Goal: Information Seeking & Learning: Compare options

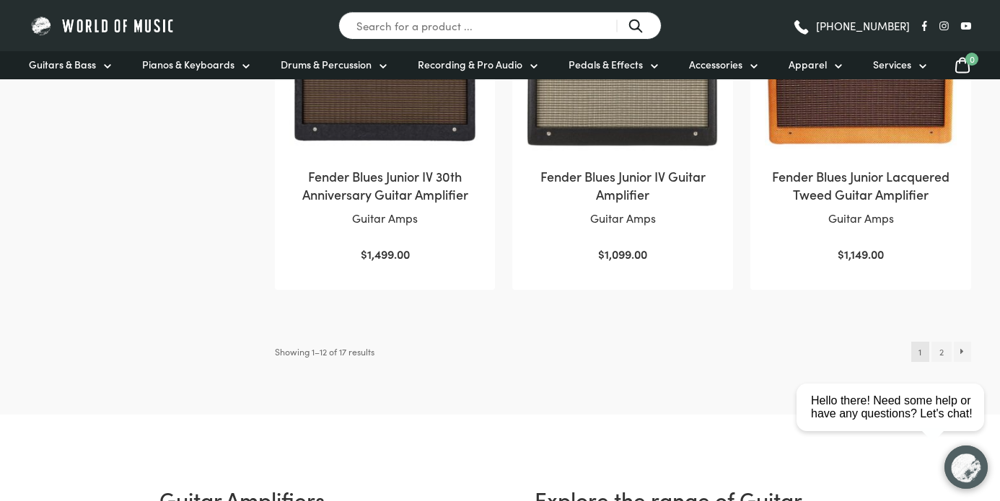
scroll to position [1534, 0]
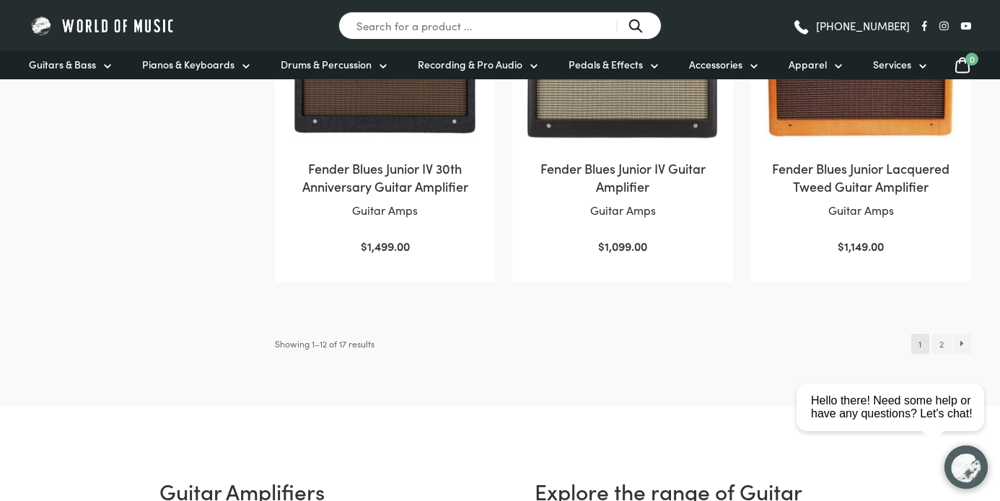
click at [939, 343] on html "close Hello there! Need some help or have any questions? Let's chat!" at bounding box center [895, 343] width 209 height 0
click at [971, 361] on div "close" at bounding box center [966, 355] width 30 height 15
click at [938, 343] on link "2" at bounding box center [940, 344] width 19 height 20
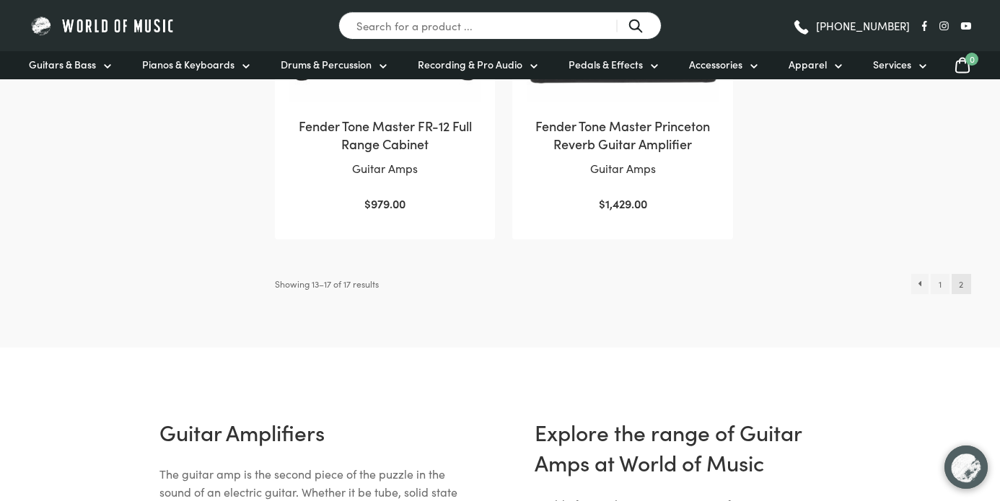
scroll to position [856, 0]
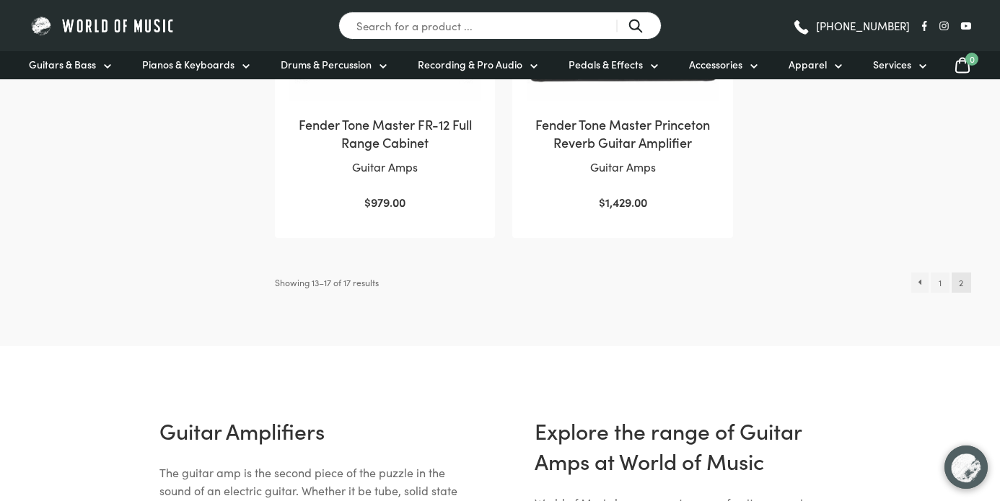
click at [946, 291] on link "1" at bounding box center [940, 283] width 18 height 20
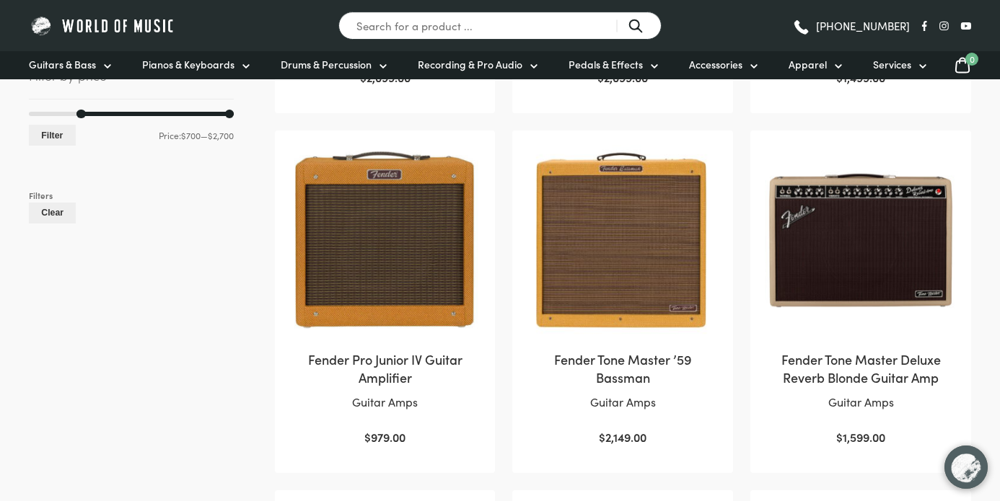
scroll to position [623, 0]
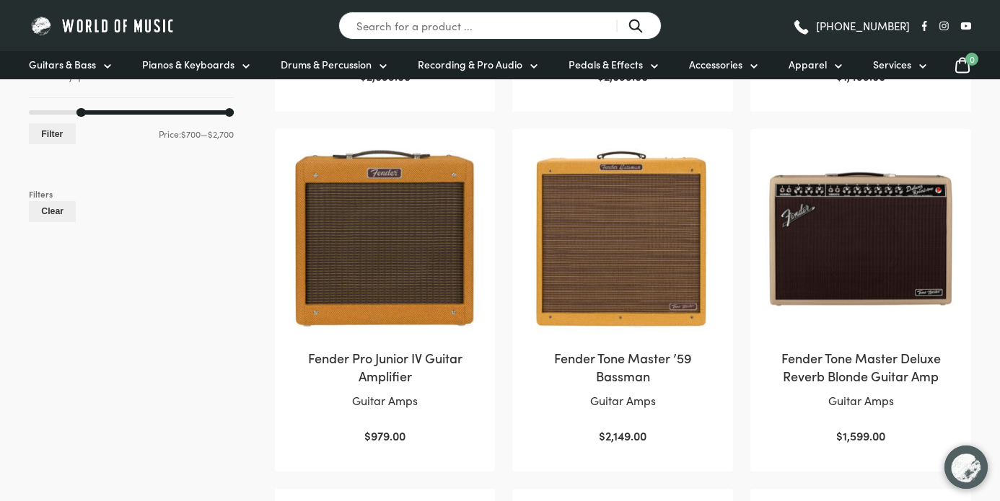
click at [873, 186] on img at bounding box center [861, 240] width 192 height 192
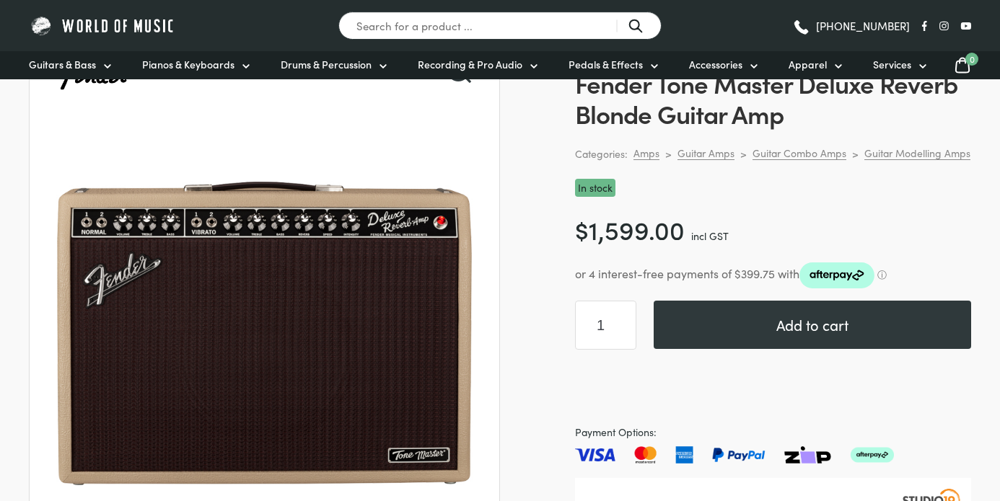
scroll to position [136, 0]
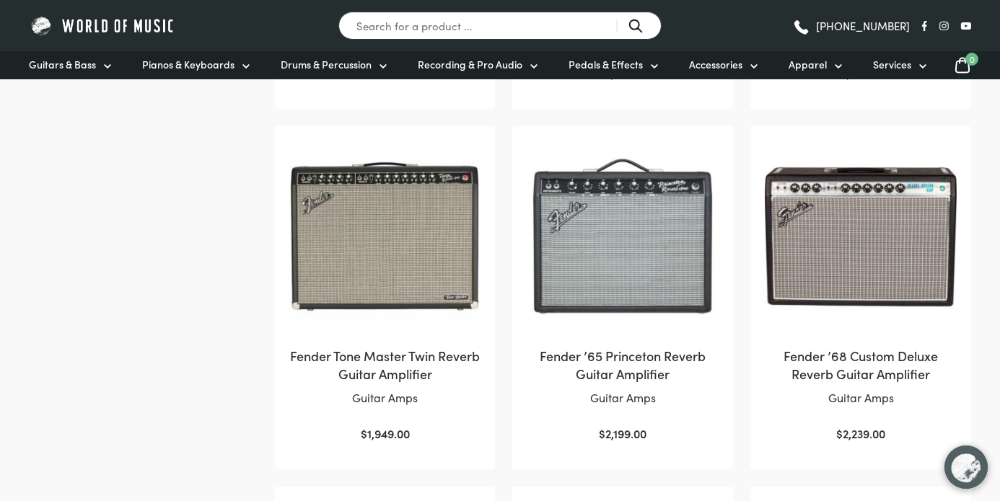
scroll to position [987, 0]
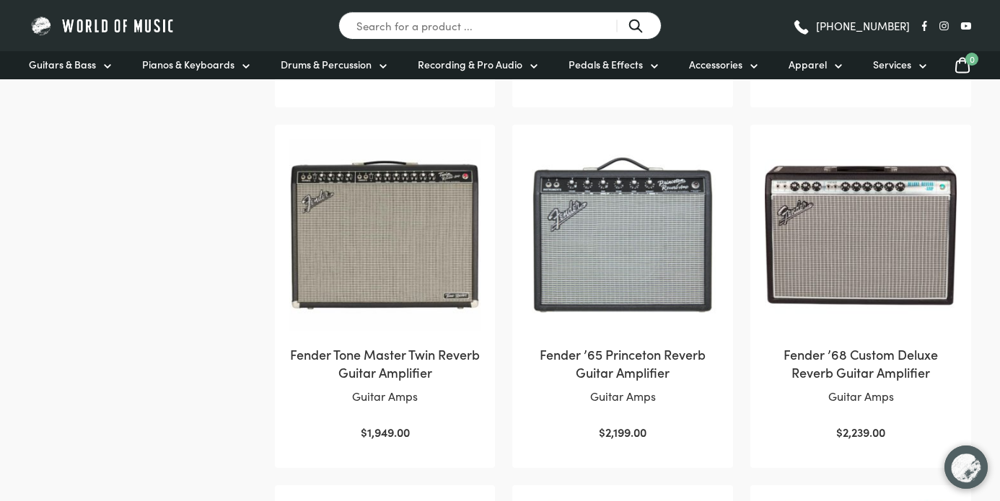
click at [423, 211] on img at bounding box center [385, 235] width 192 height 192
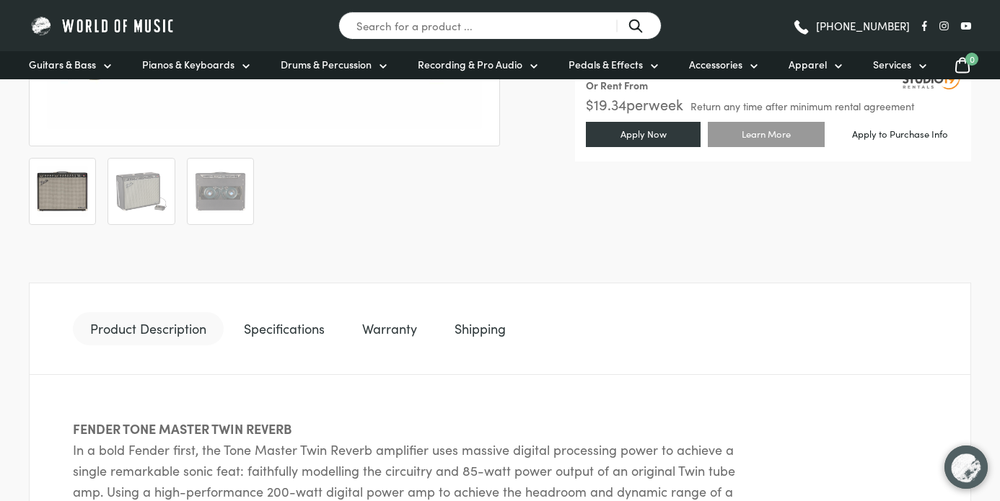
scroll to position [555, 0]
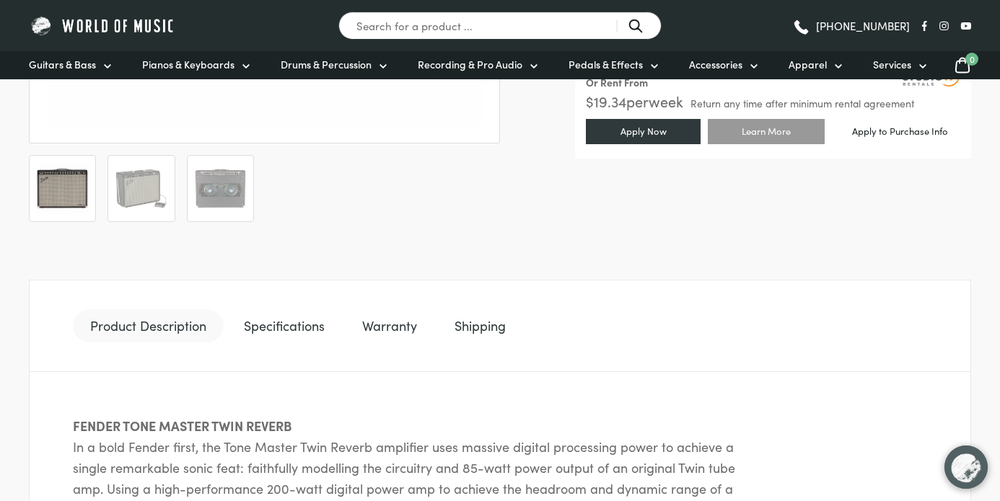
click at [424, 334] on link "Warranty" at bounding box center [389, 326] width 89 height 33
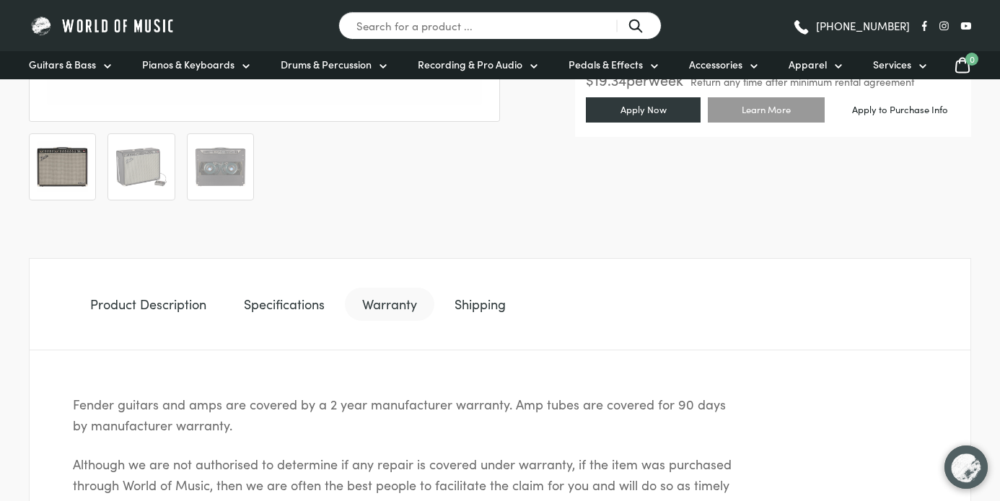
scroll to position [558, 0]
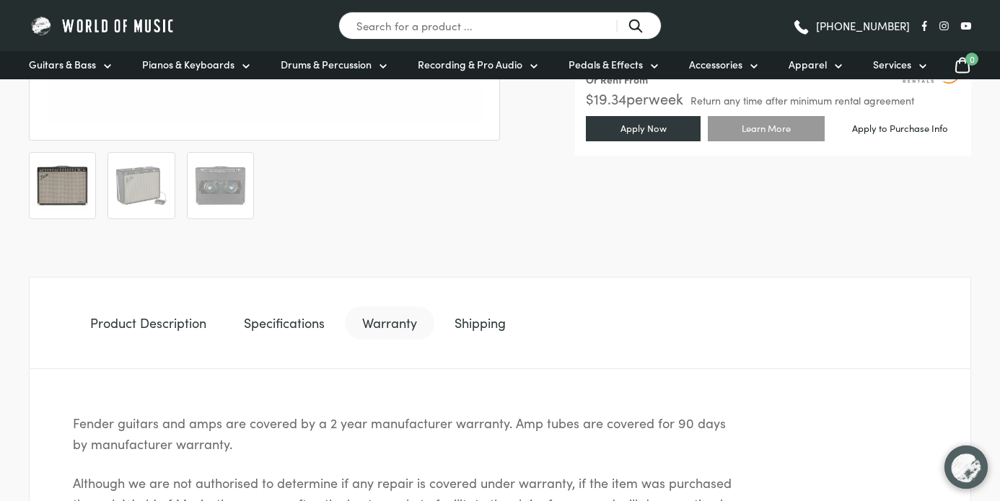
click at [298, 321] on link "Specifications" at bounding box center [284, 323] width 115 height 33
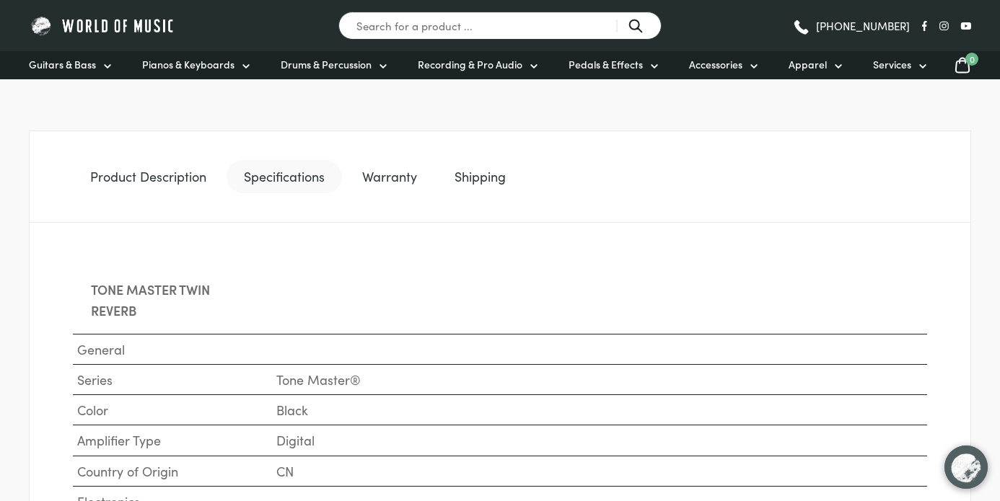
scroll to position [705, 0]
click at [162, 183] on link "Product Description" at bounding box center [148, 175] width 151 height 33
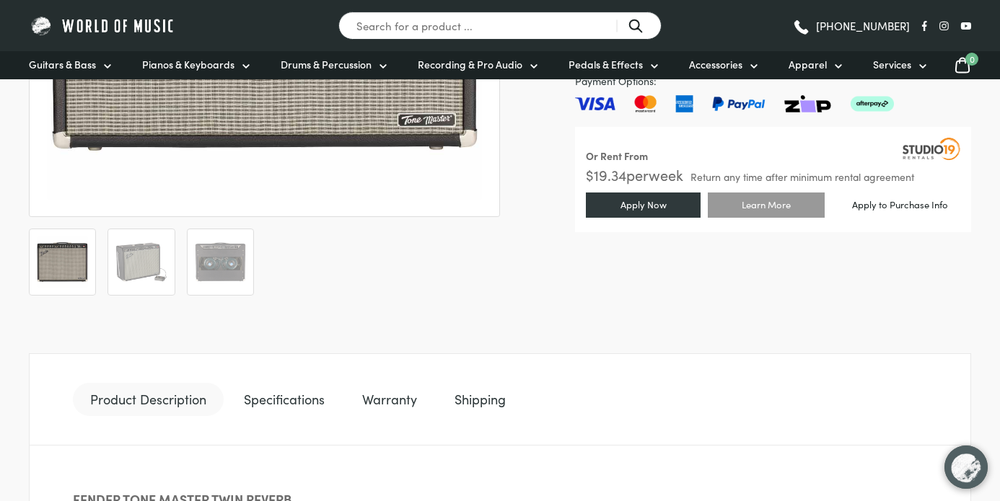
scroll to position [481, 0]
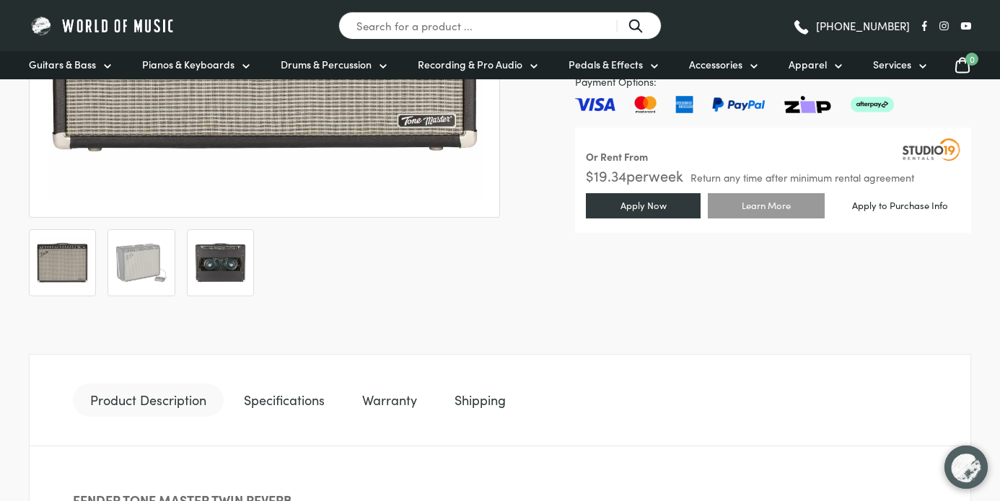
click at [231, 263] on img at bounding box center [220, 262] width 51 height 51
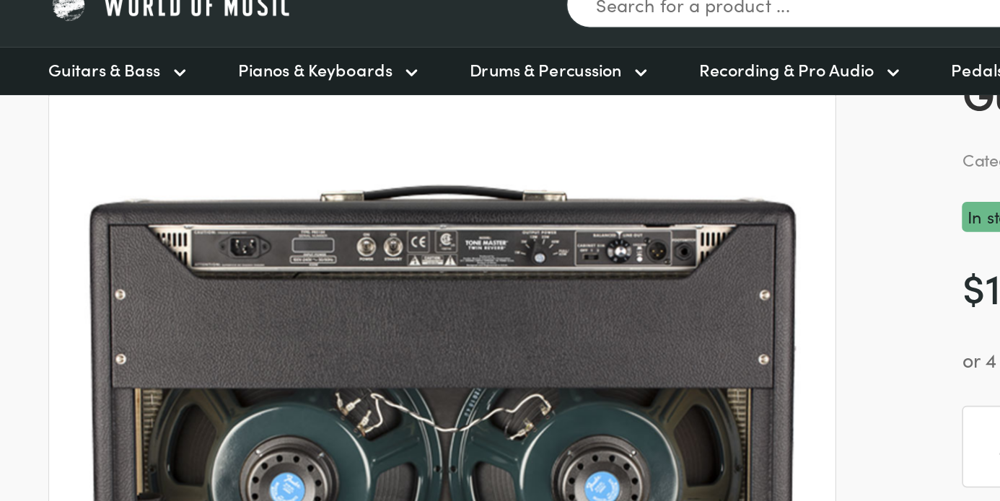
scroll to position [0, 0]
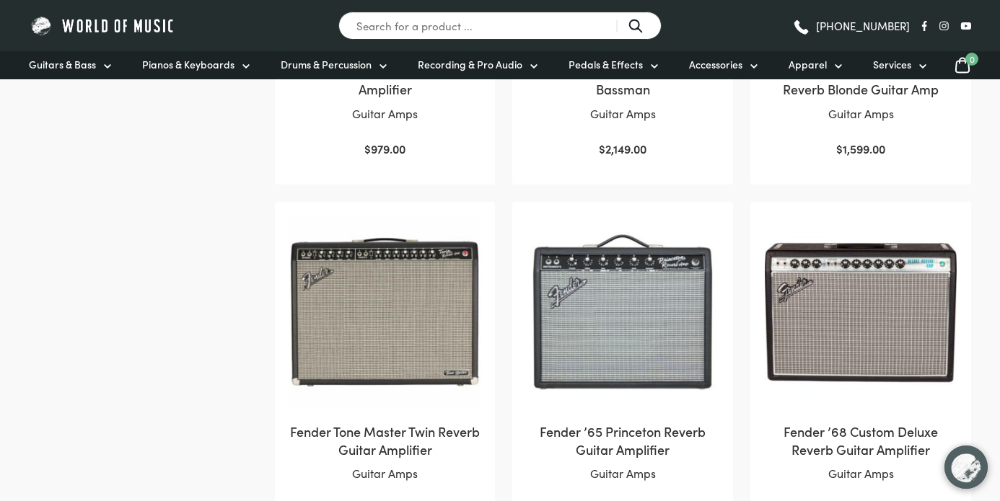
scroll to position [933, 0]
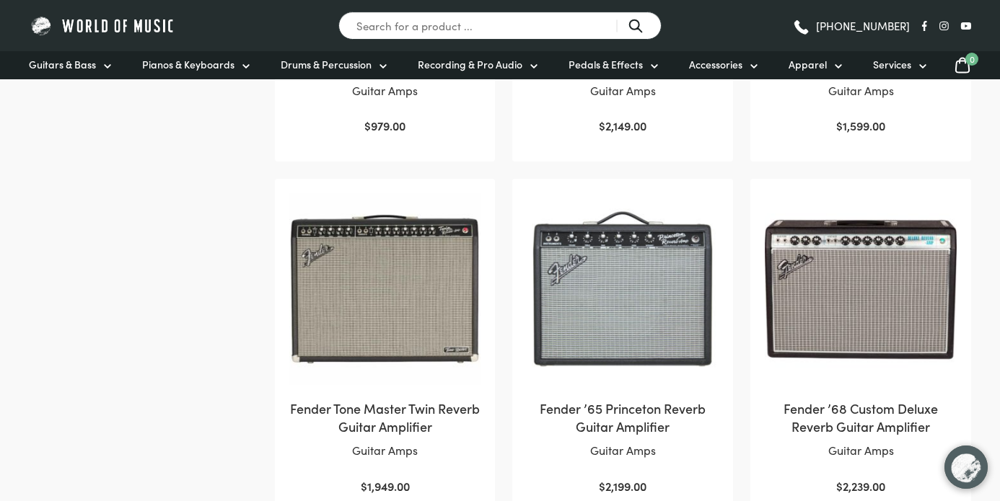
click at [626, 323] on img at bounding box center [623, 289] width 192 height 192
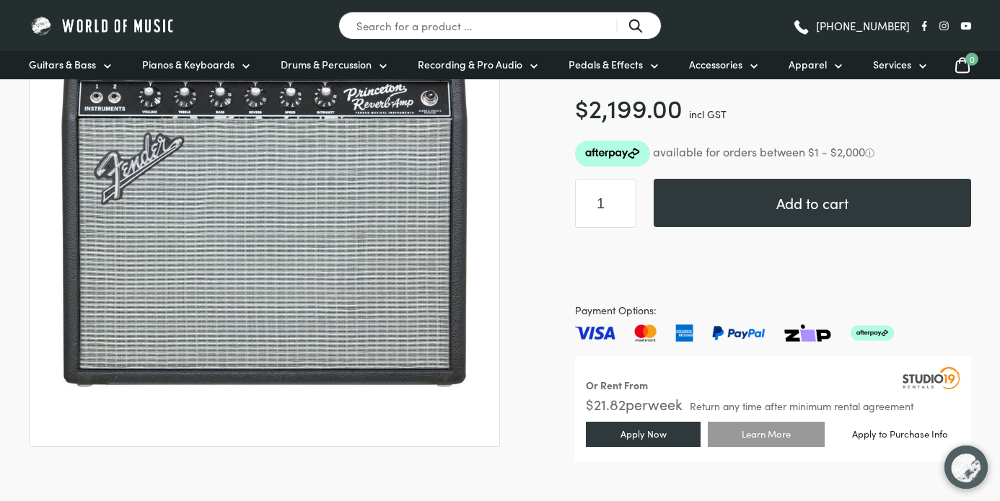
scroll to position [246, 0]
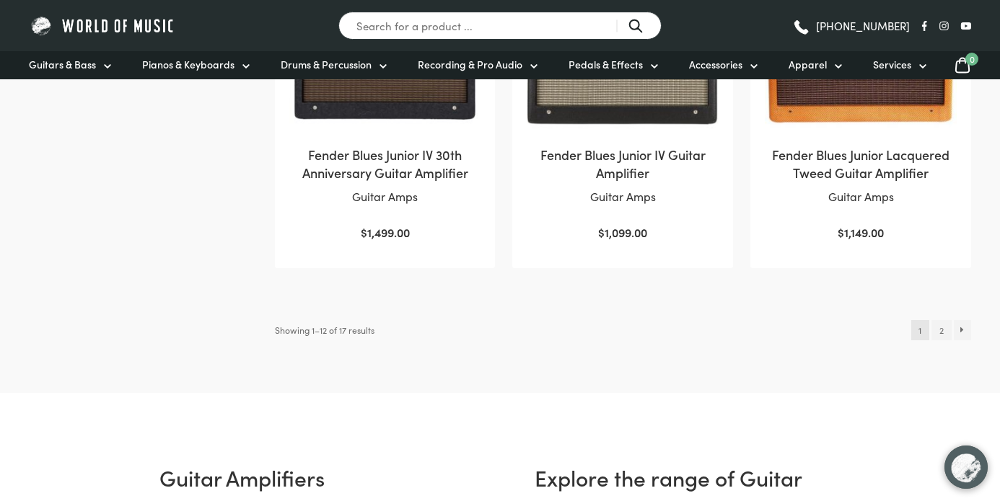
scroll to position [1594, 0]
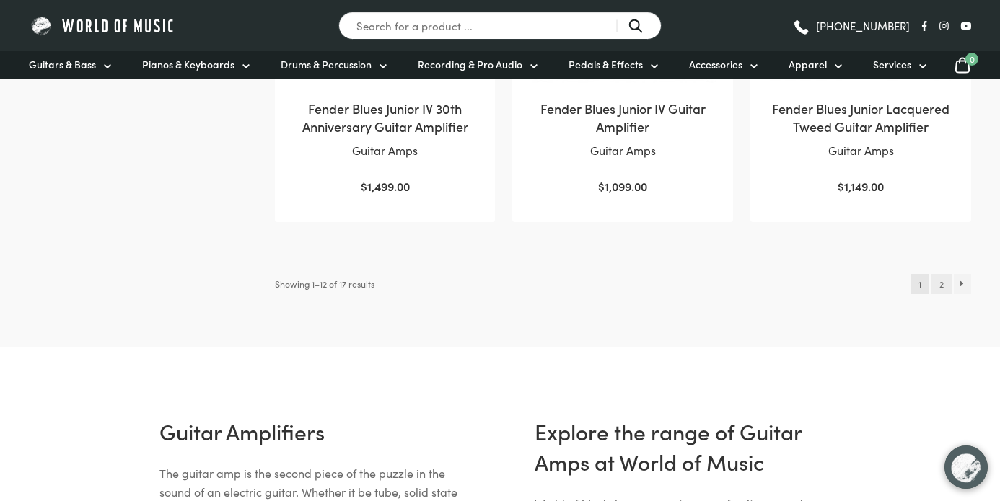
click at [935, 291] on link "2" at bounding box center [940, 284] width 19 height 20
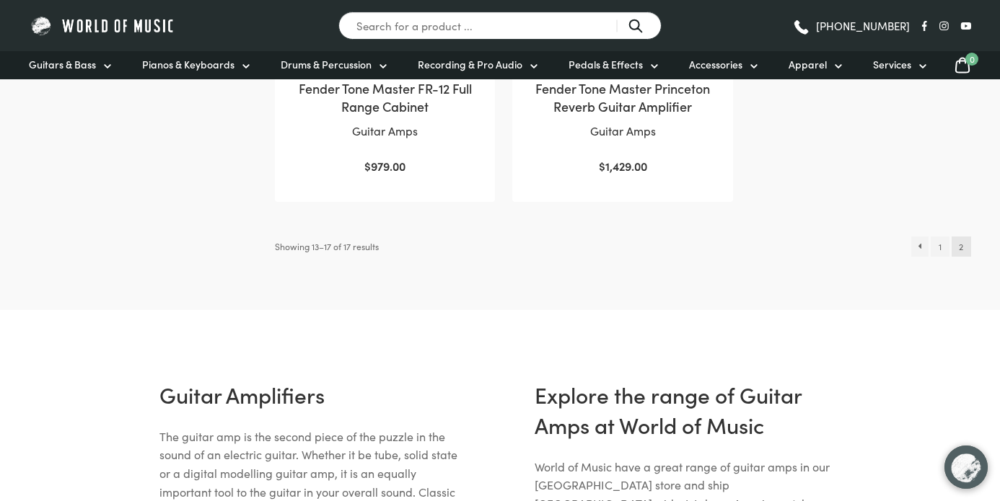
scroll to position [857, 0]
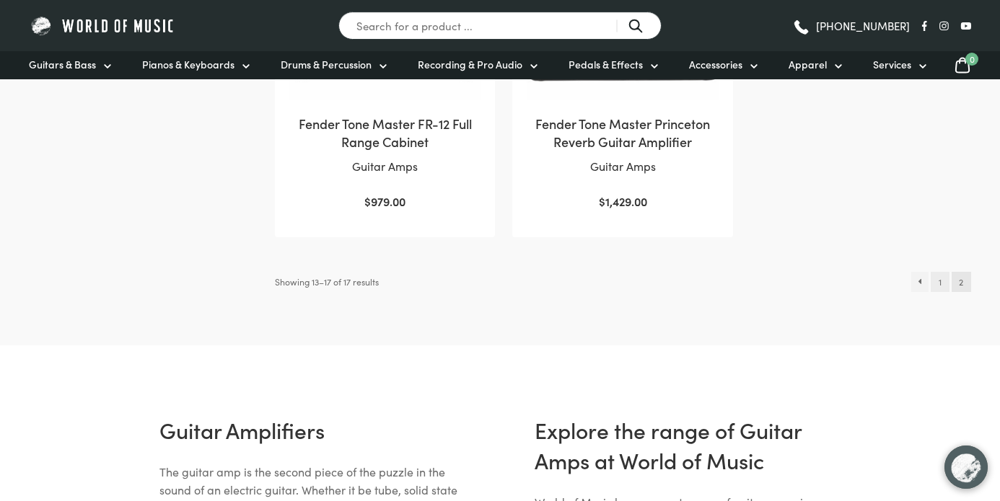
click at [937, 278] on link "1" at bounding box center [940, 282] width 18 height 20
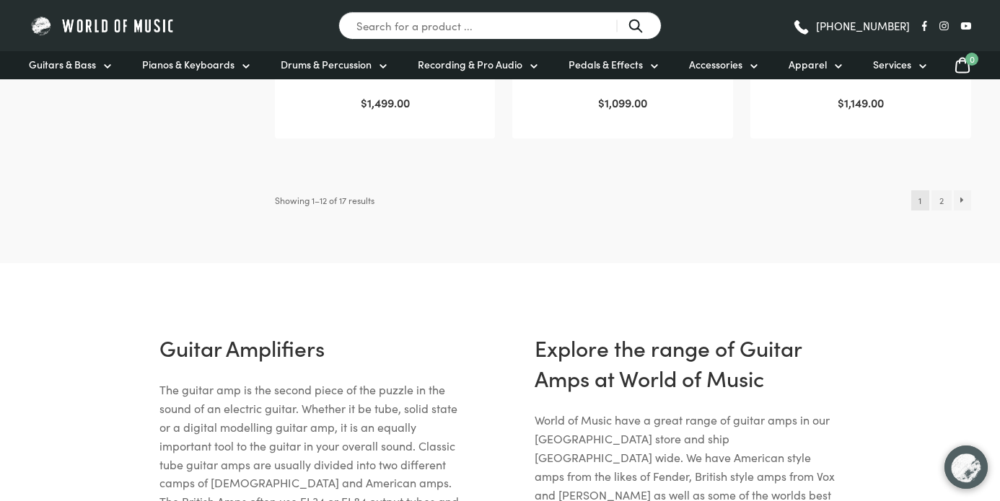
scroll to position [1675, 0]
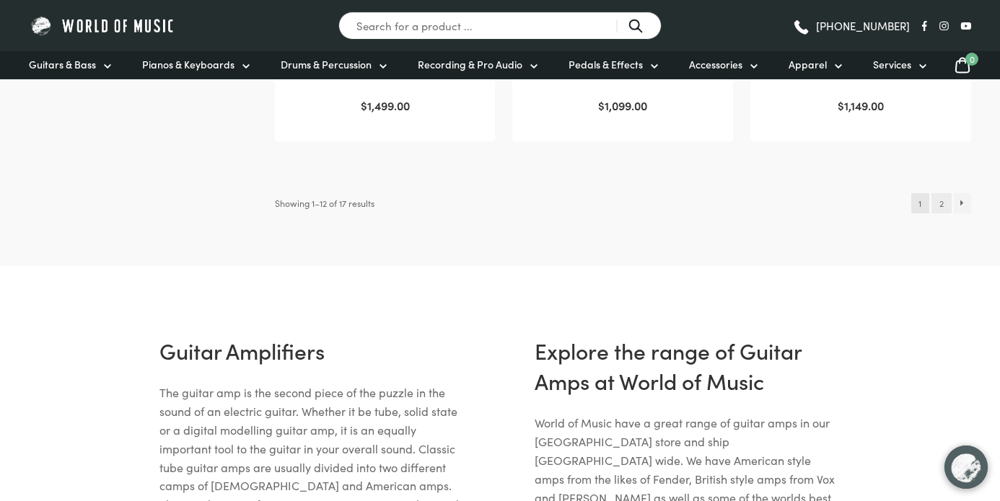
click at [936, 206] on link "2" at bounding box center [940, 203] width 19 height 20
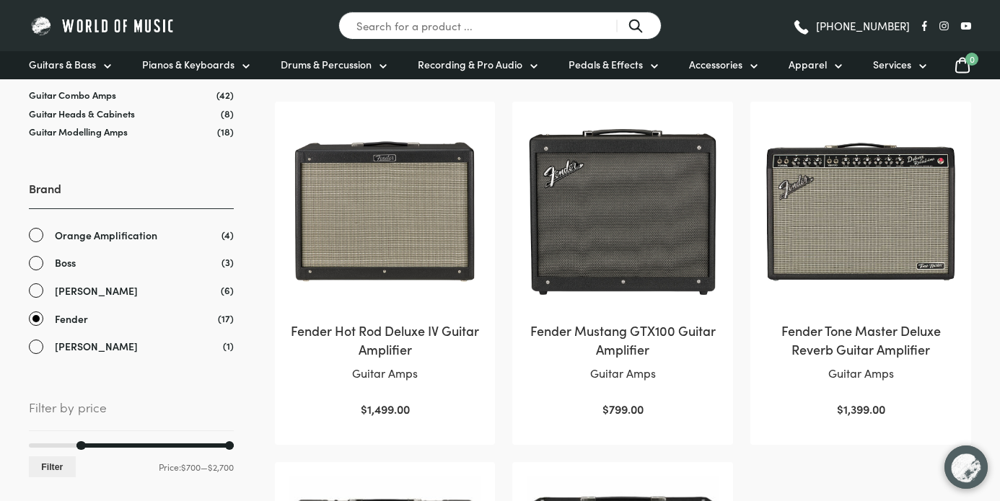
scroll to position [290, 0]
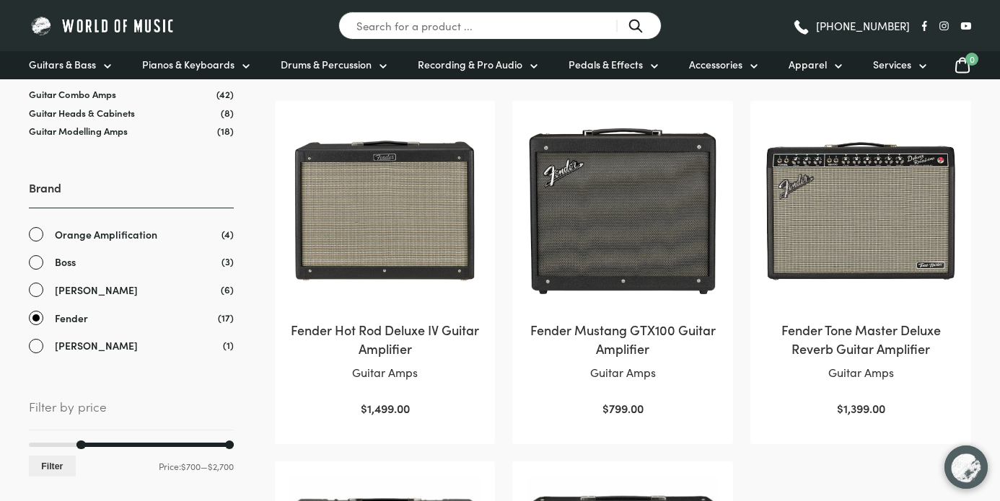
click at [833, 221] on img at bounding box center [861, 211] width 192 height 192
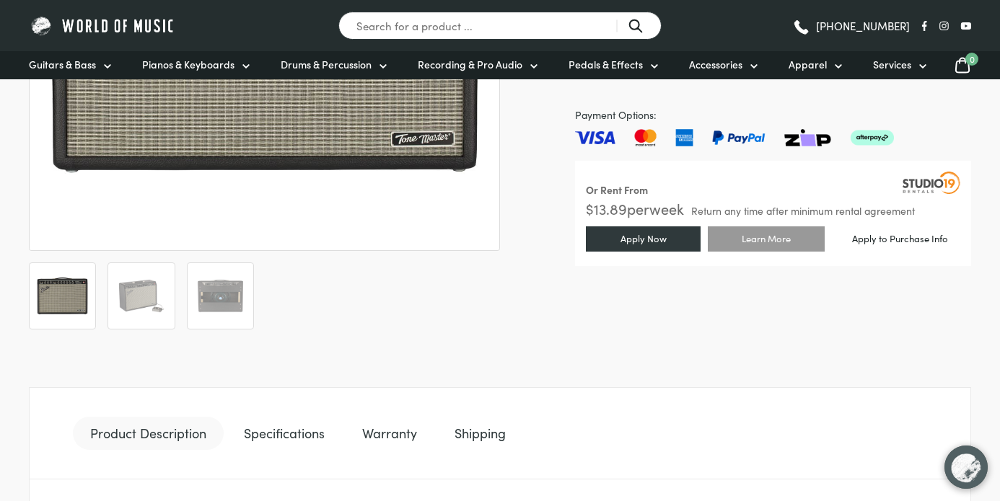
scroll to position [451, 0]
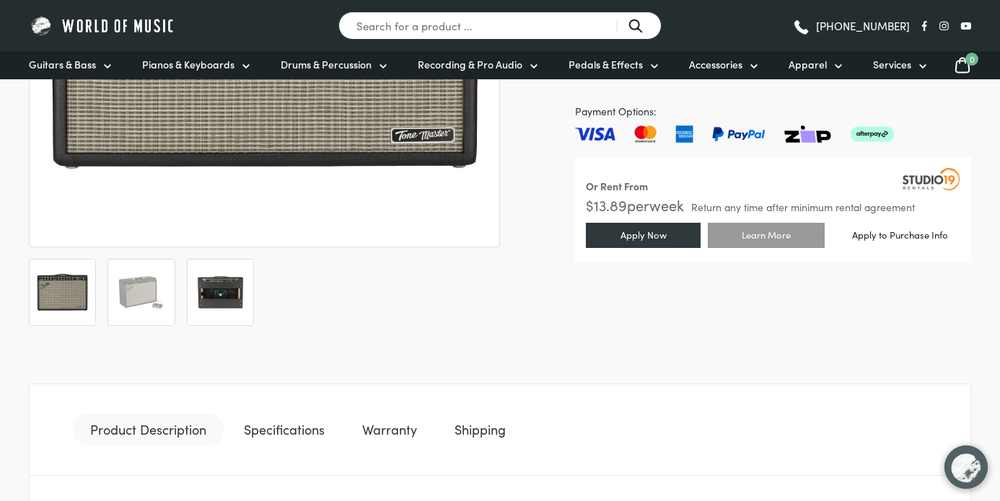
click at [229, 297] on img at bounding box center [220, 292] width 51 height 51
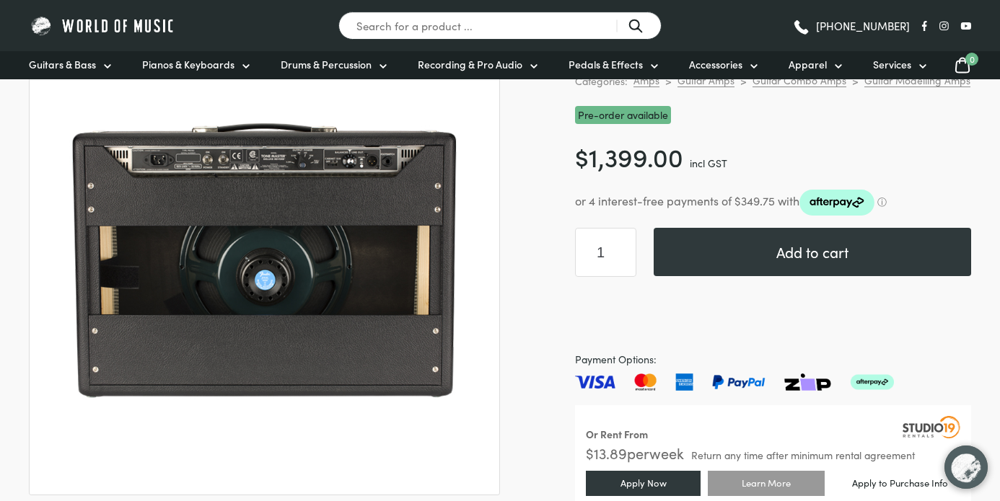
scroll to position [201, 0]
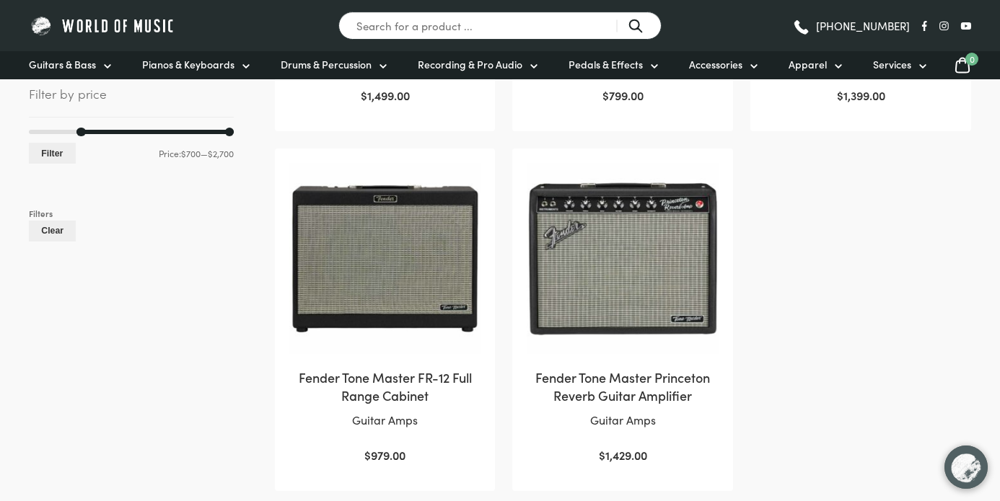
scroll to position [605, 0]
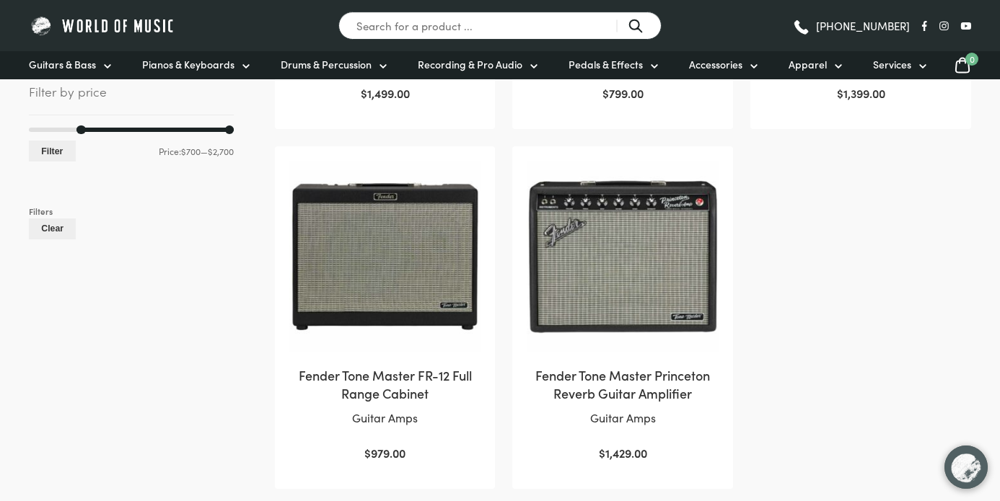
click at [676, 320] on img at bounding box center [623, 257] width 192 height 192
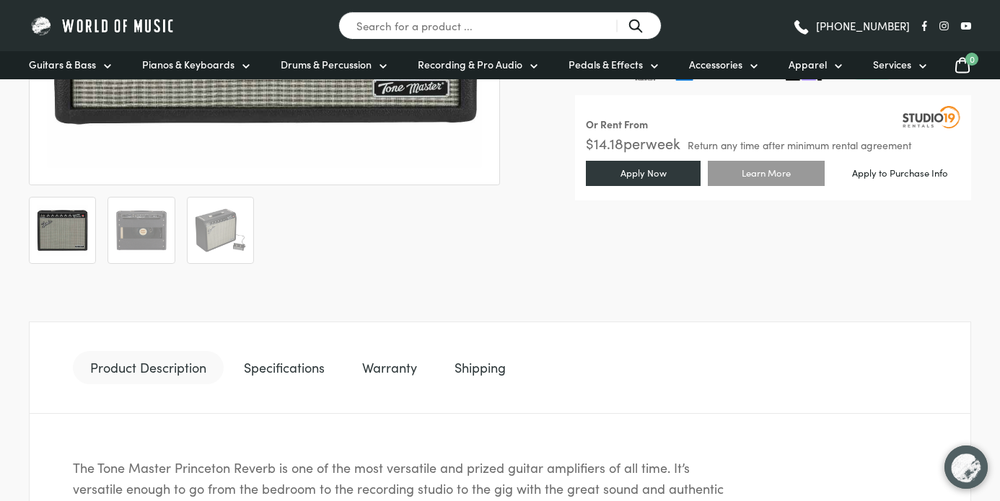
scroll to position [521, 0]
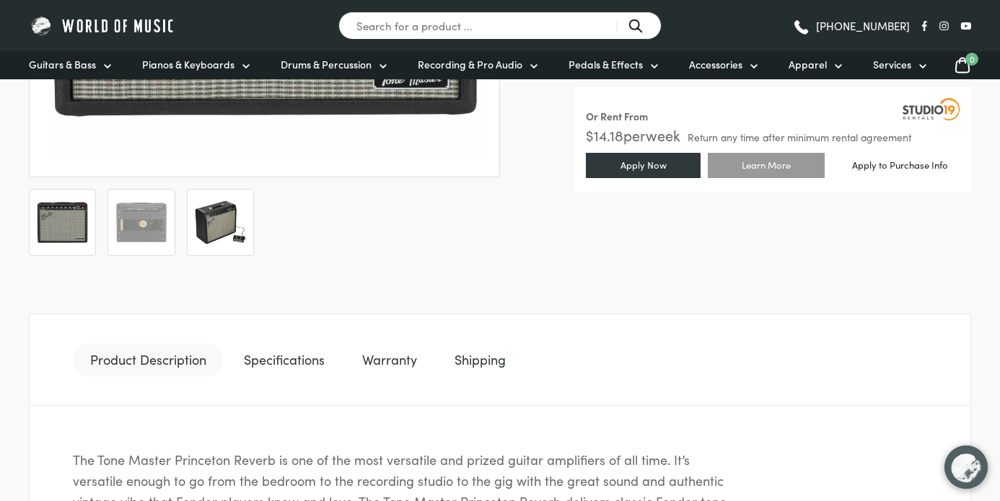
click at [207, 233] on img at bounding box center [220, 222] width 51 height 51
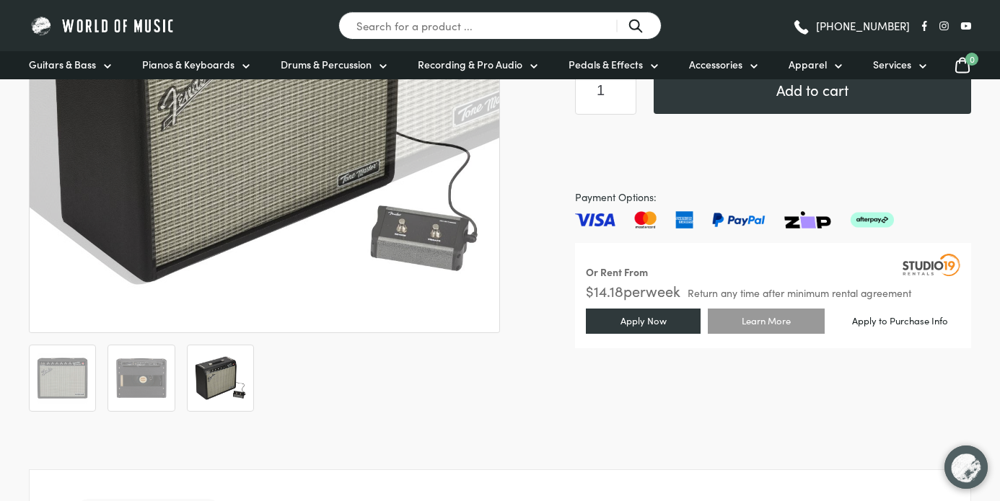
scroll to position [367, 0]
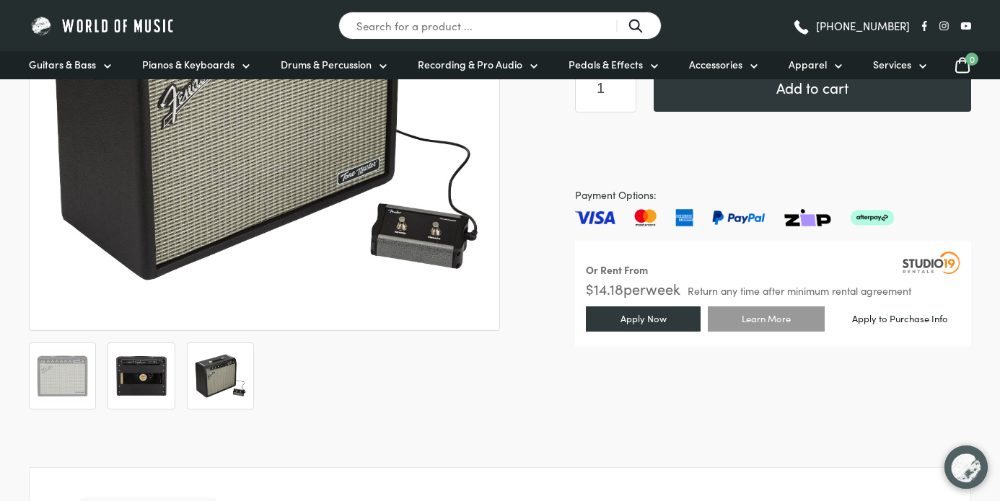
click at [141, 390] on img at bounding box center [140, 376] width 51 height 51
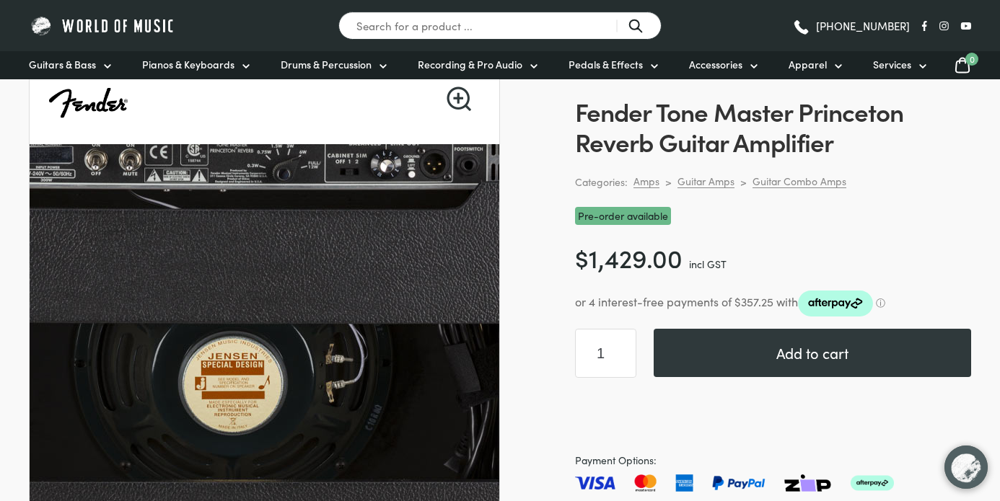
scroll to position [166, 0]
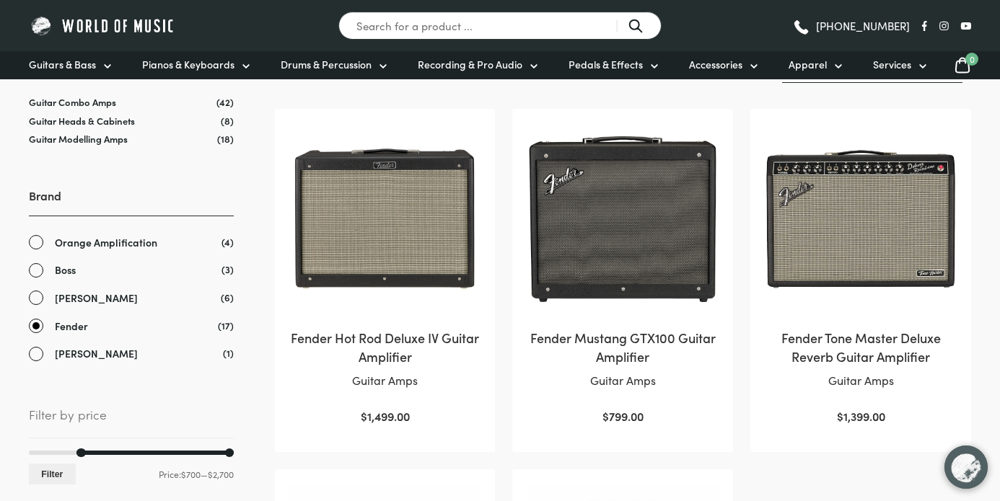
scroll to position [284, 0]
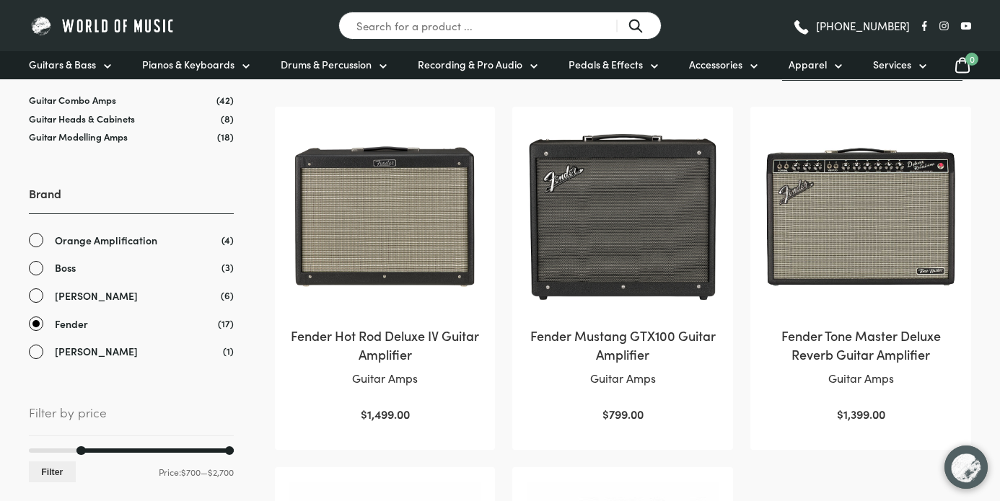
click at [870, 257] on img at bounding box center [861, 217] width 192 height 192
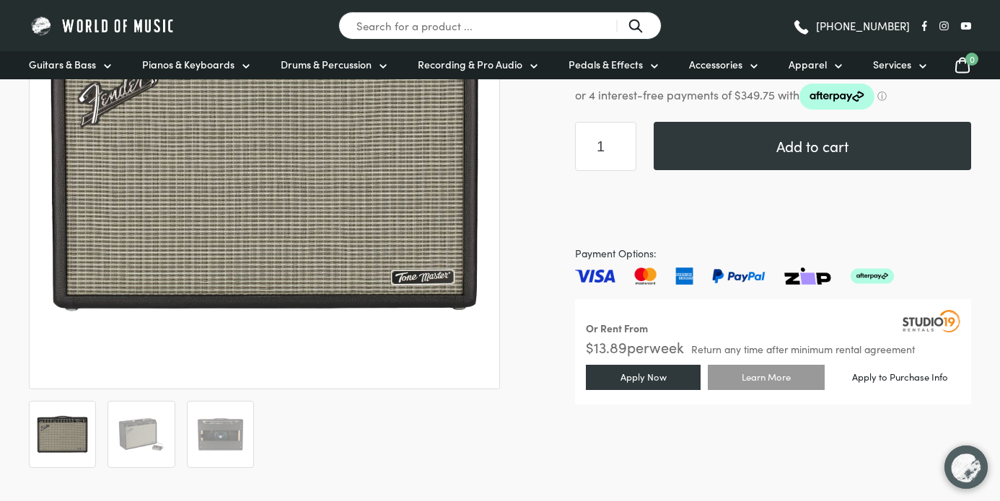
scroll to position [399, 0]
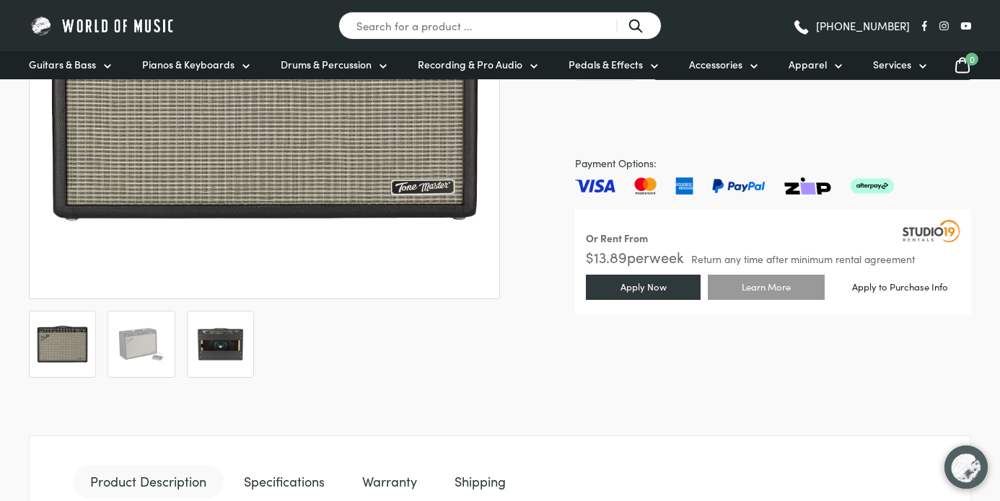
click at [224, 367] on img at bounding box center [220, 344] width 51 height 51
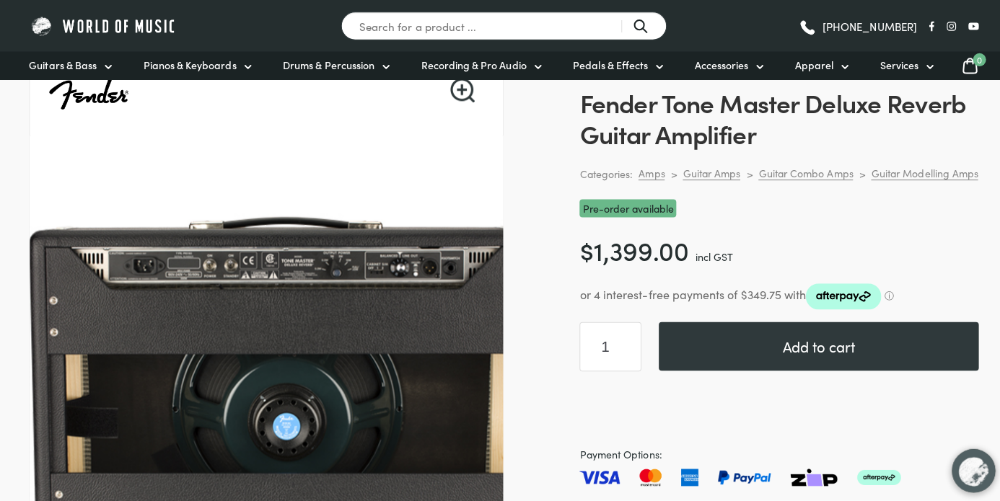
scroll to position [110, 0]
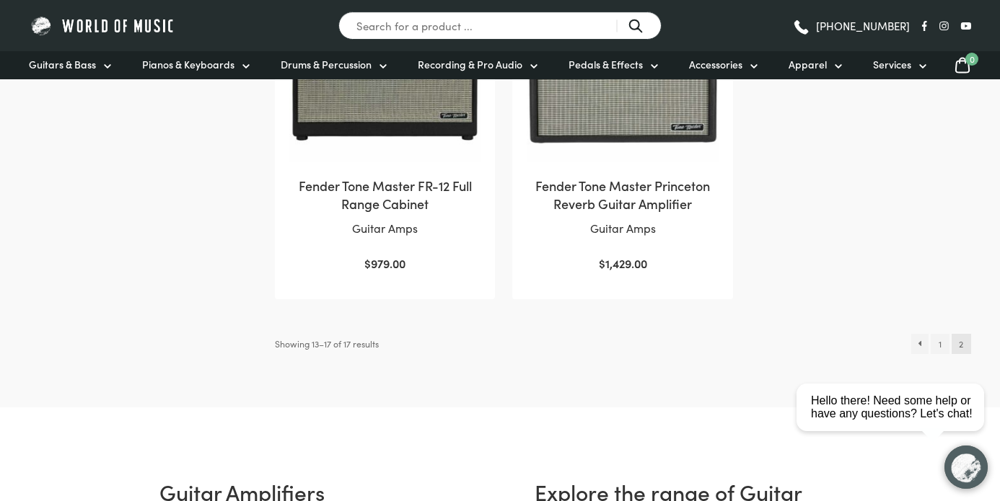
scroll to position [797, 0]
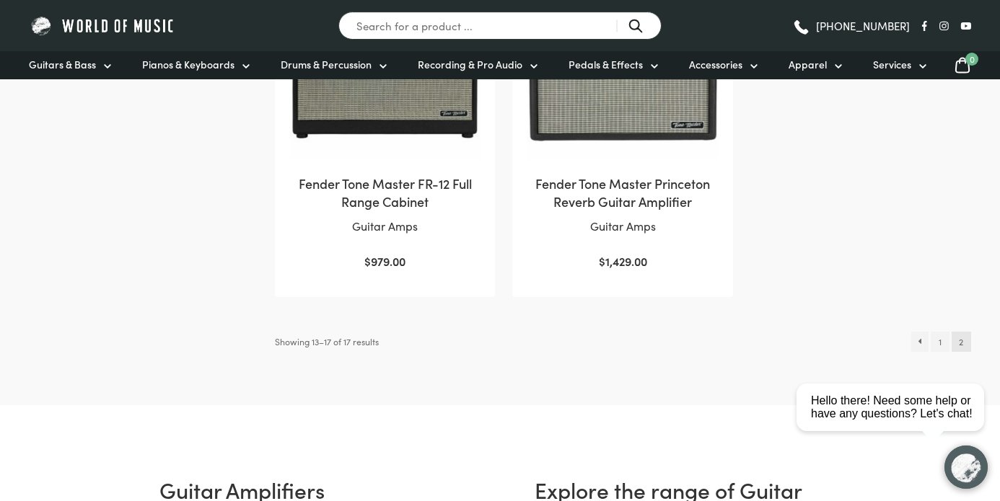
click at [943, 343] on html "close Hello there! Need some help or have any questions? Let's chat!" at bounding box center [895, 343] width 209 height 0
click at [968, 352] on div "close" at bounding box center [966, 355] width 30 height 15
click at [940, 341] on link "1" at bounding box center [940, 342] width 18 height 20
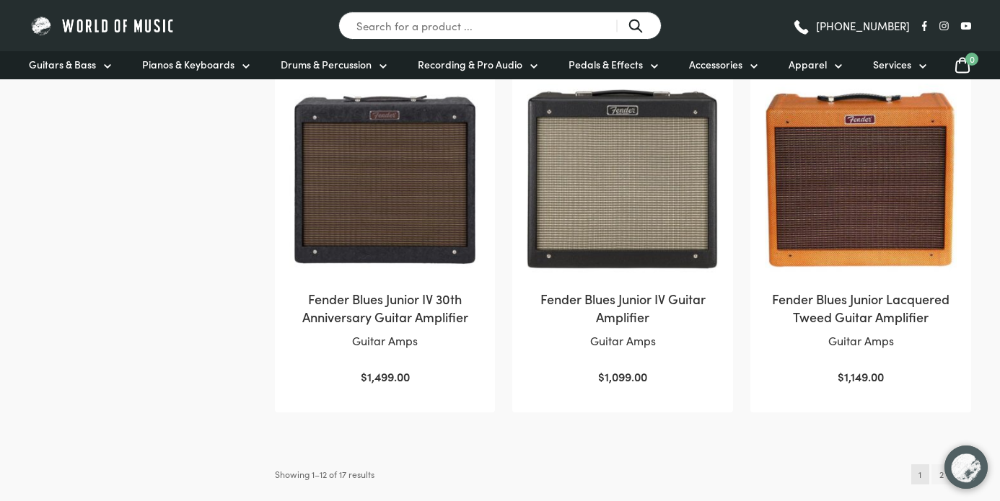
scroll to position [1405, 0]
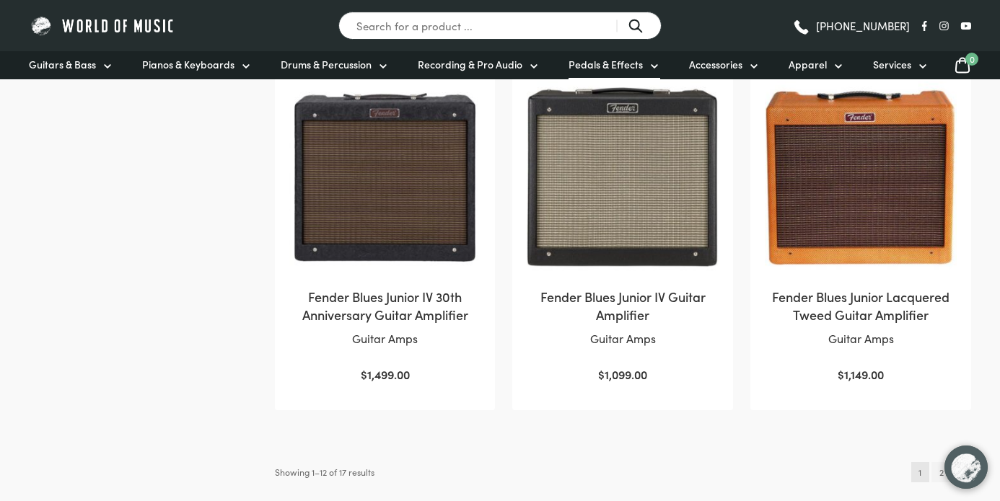
click at [649, 63] on icon at bounding box center [655, 67] width 12 height 12
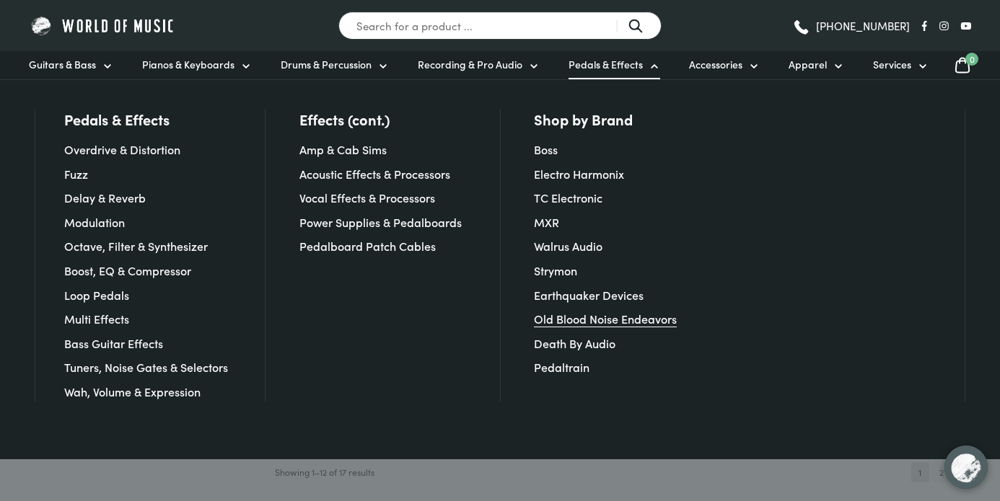
click at [592, 318] on link "Old Blood Noise Endeavors" at bounding box center [605, 319] width 143 height 16
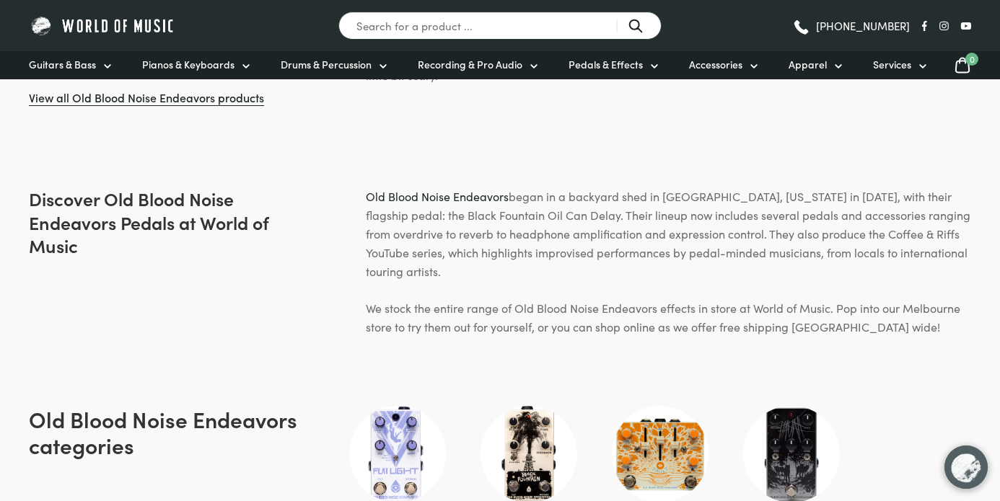
scroll to position [936, 0]
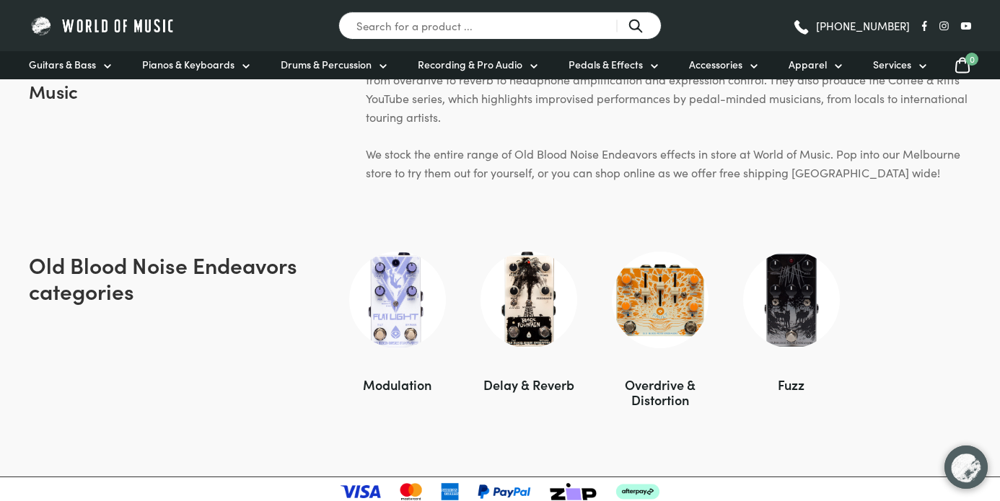
click at [664, 293] on img at bounding box center [660, 300] width 97 height 97
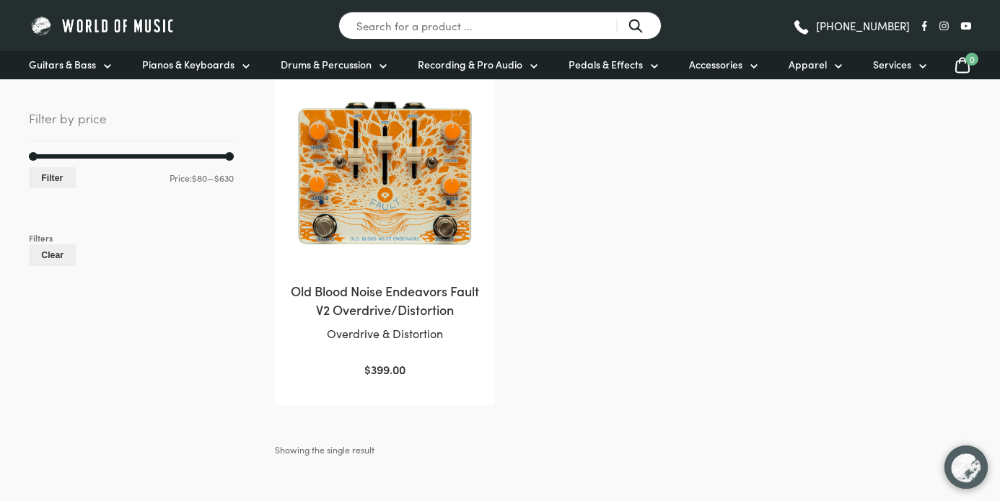
scroll to position [273, 0]
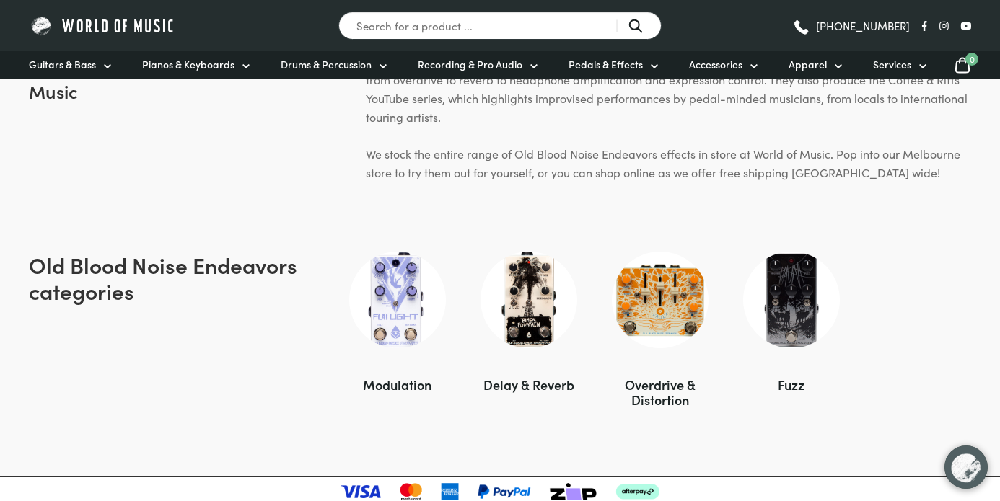
click at [780, 276] on img at bounding box center [791, 300] width 97 height 97
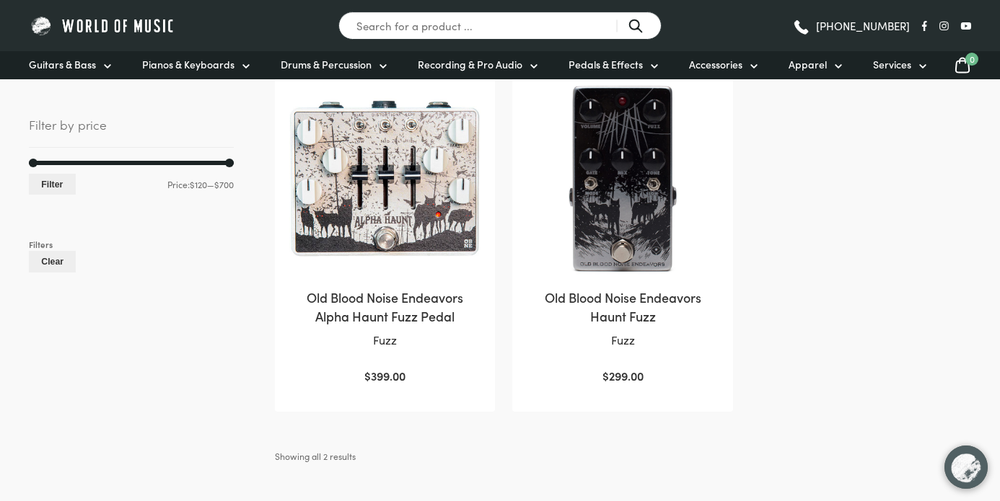
scroll to position [325, 0]
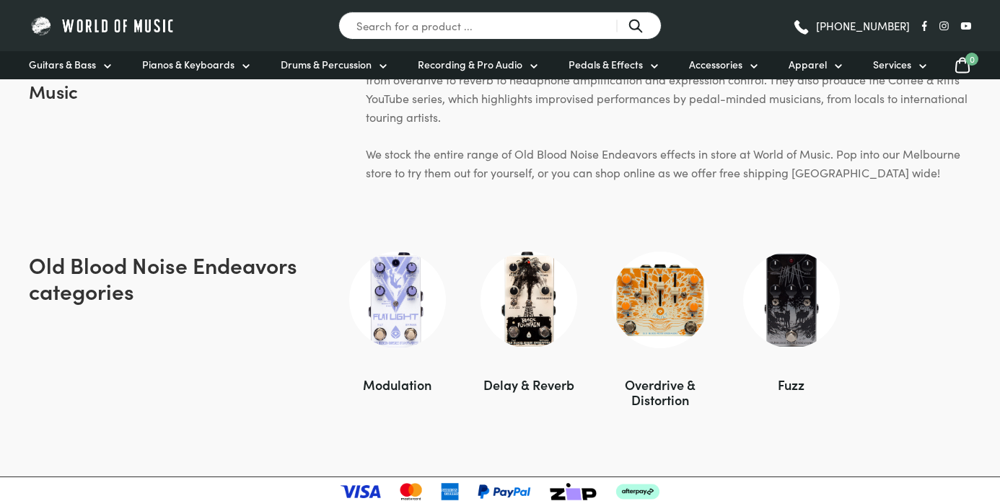
click at [541, 281] on img at bounding box center [529, 300] width 97 height 97
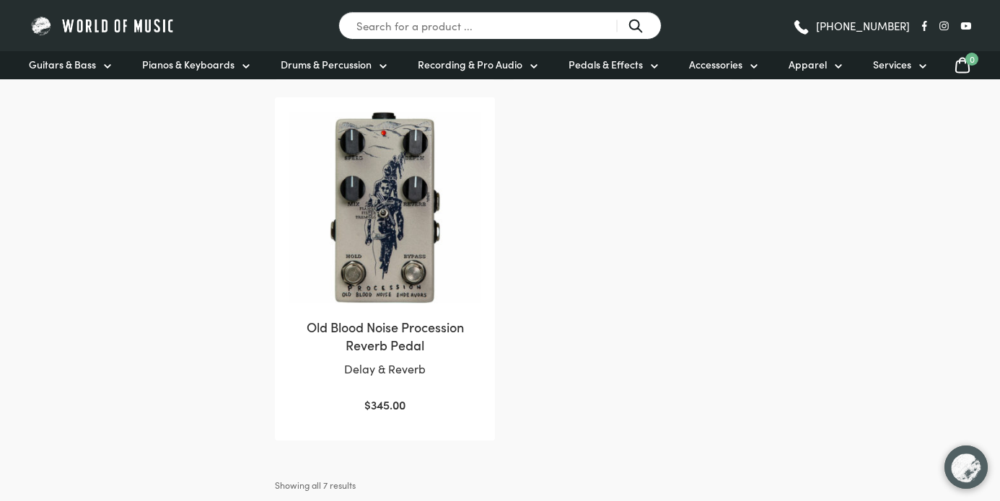
scroll to position [1020, 0]
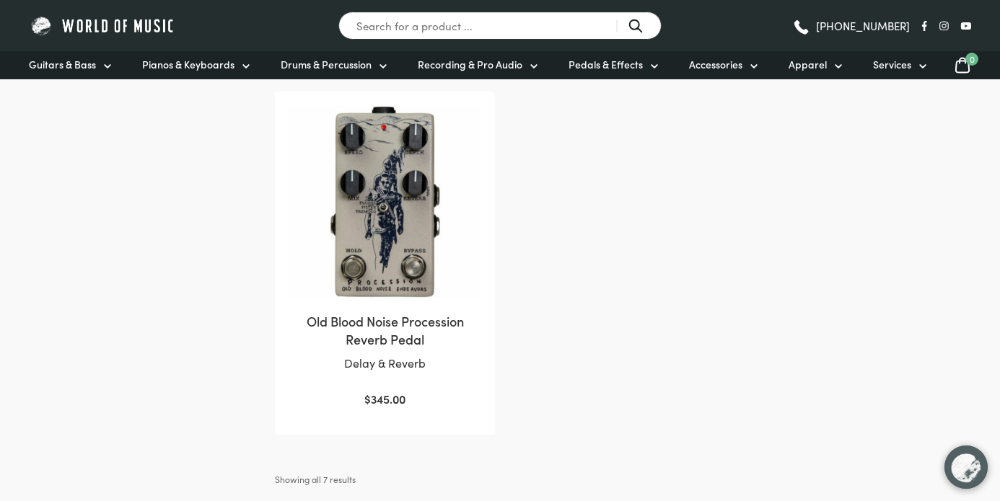
click at [405, 260] on img at bounding box center [385, 202] width 192 height 192
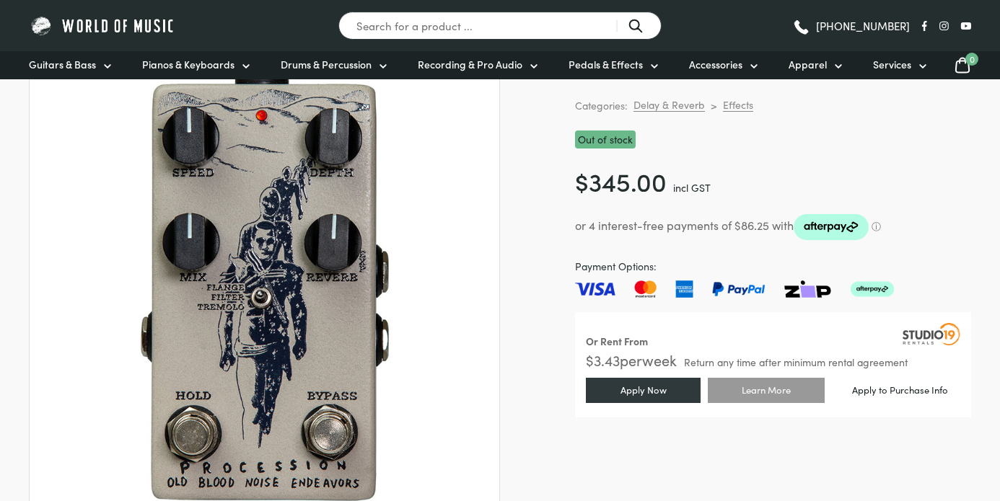
scroll to position [195, 0]
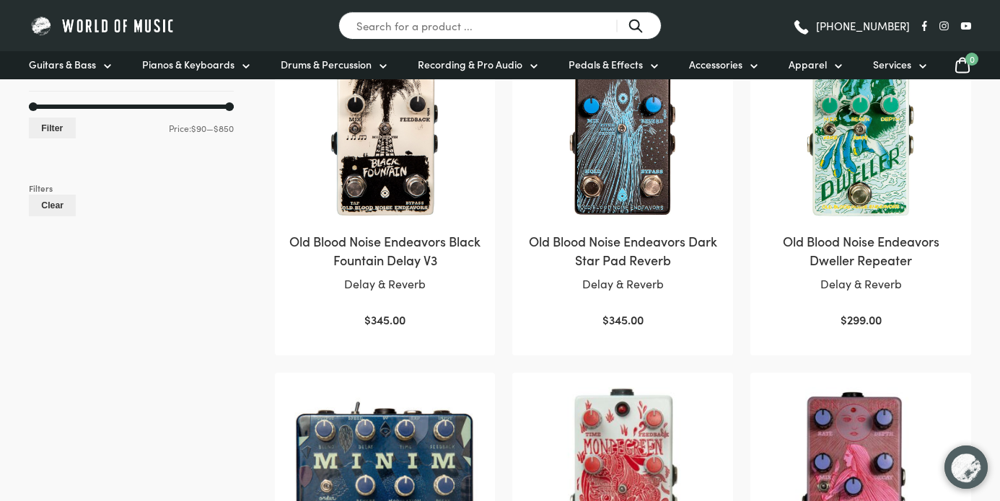
scroll to position [350, 0]
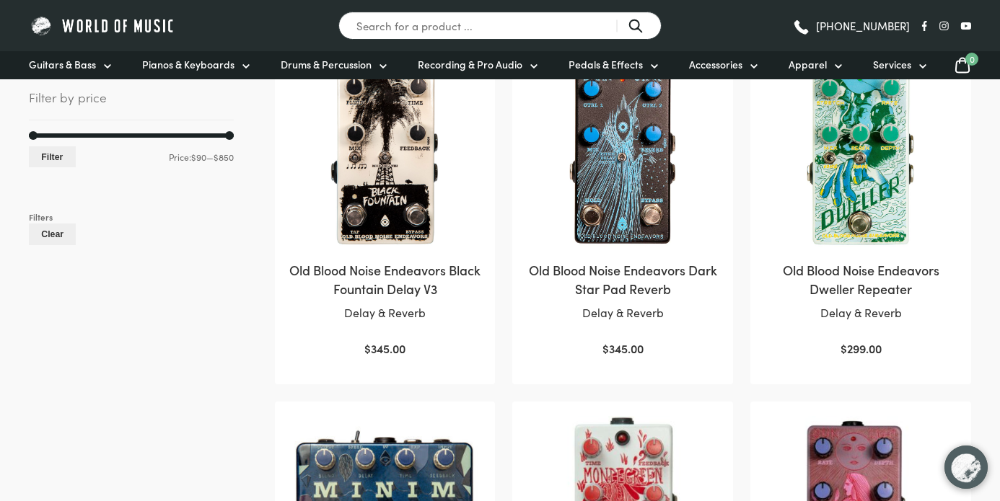
click at [383, 198] on img at bounding box center [385, 152] width 192 height 192
click at [615, 216] on img at bounding box center [623, 152] width 192 height 192
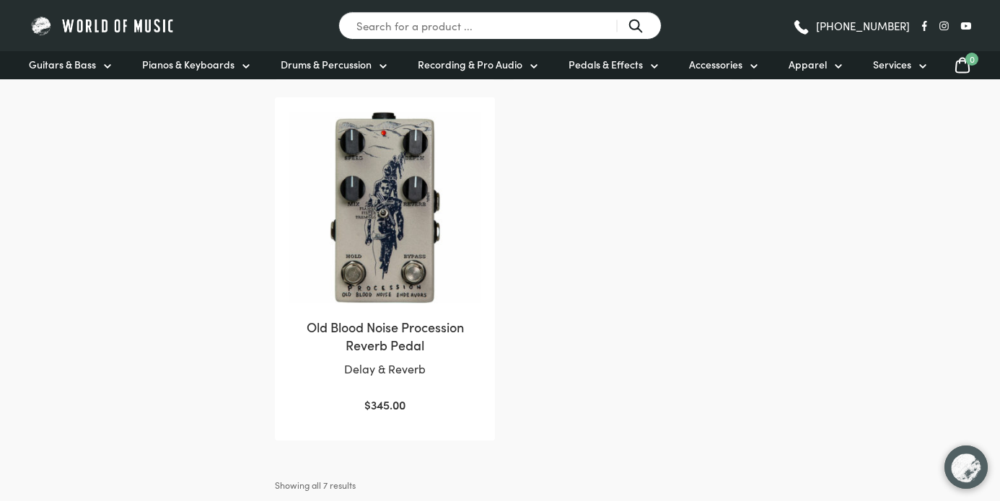
scroll to position [1016, 0]
click at [429, 291] on img at bounding box center [385, 206] width 192 height 192
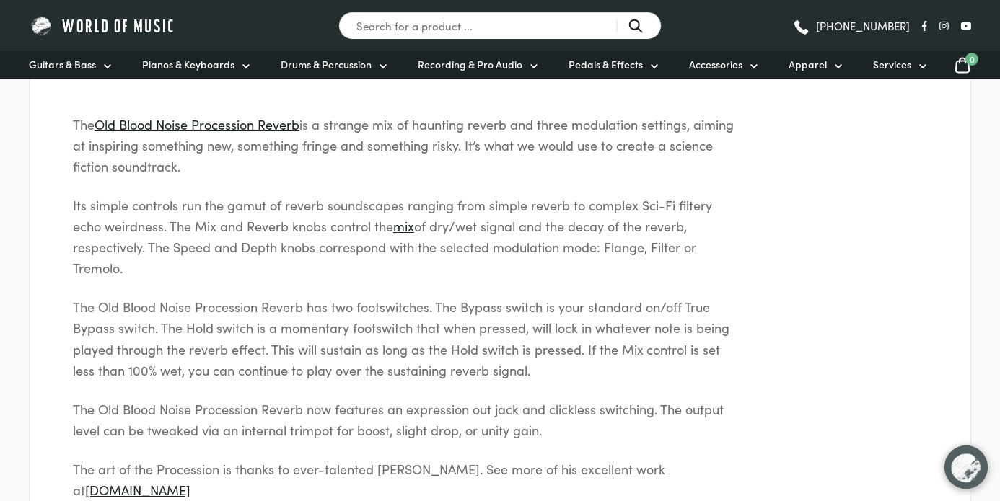
scroll to position [780, 0]
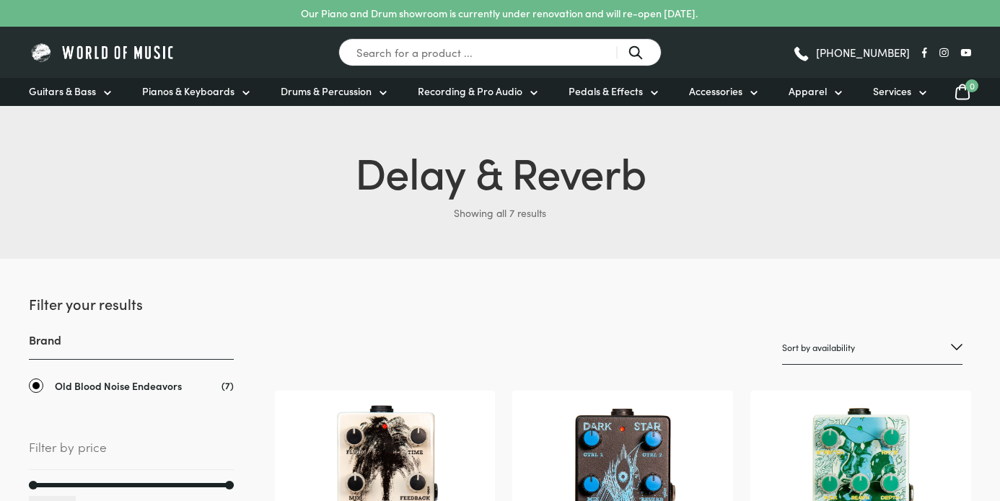
scroll to position [1015, 0]
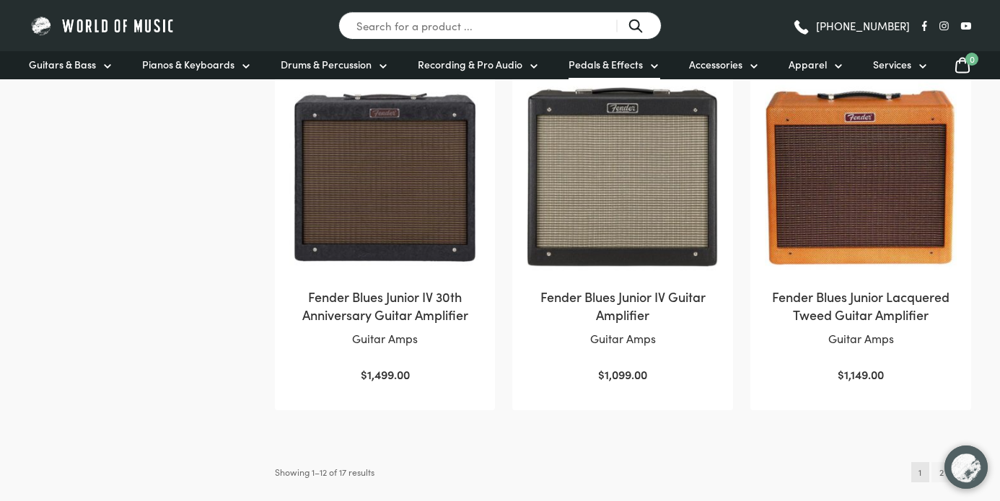
click at [639, 71] on link "Pedals & Effects" at bounding box center [615, 65] width 92 height 28
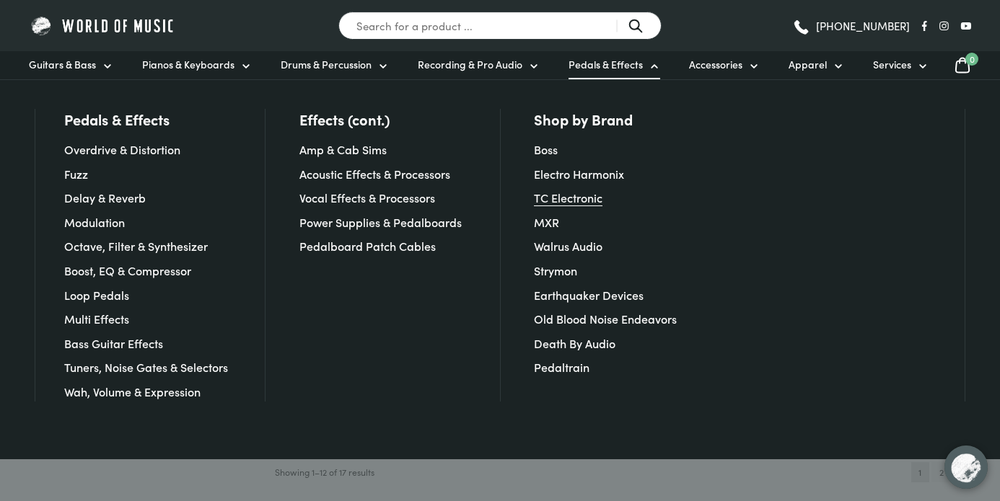
click at [583, 194] on link "TC Electronic" at bounding box center [568, 198] width 69 height 16
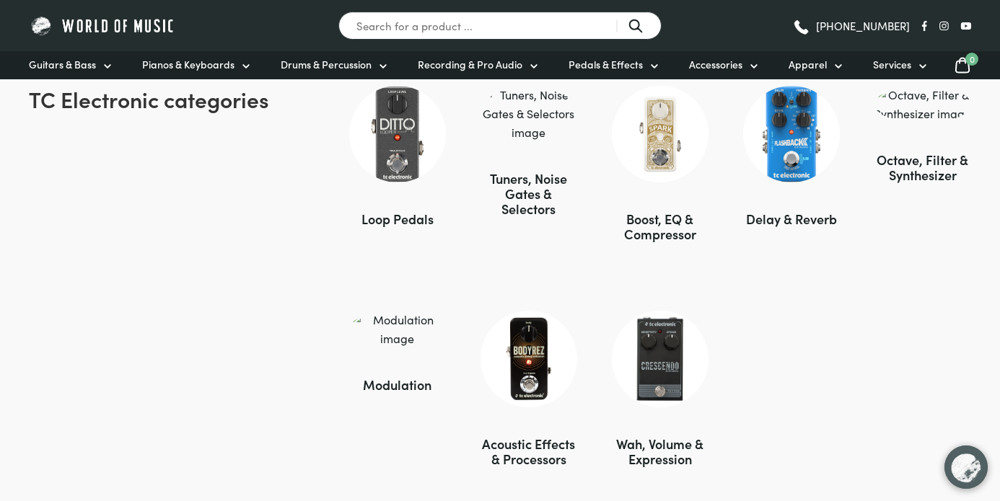
scroll to position [1035, 0]
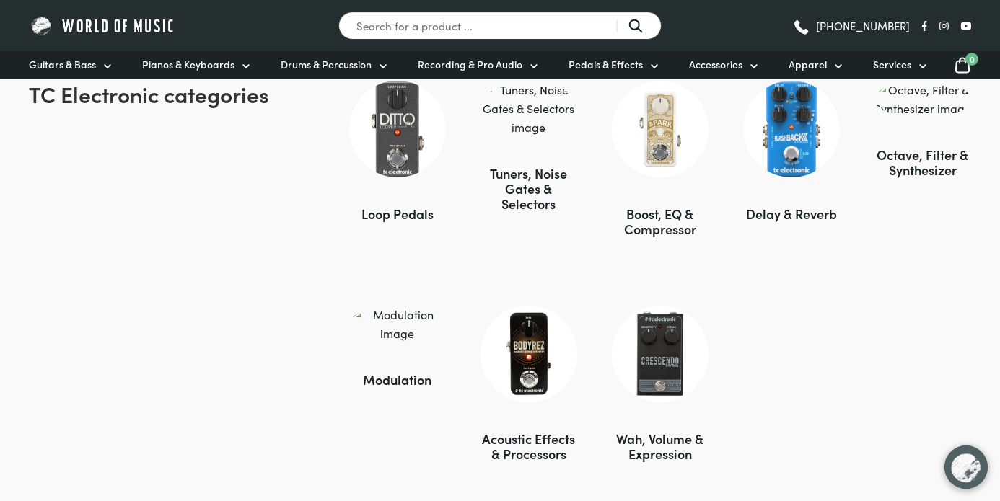
click at [666, 329] on img at bounding box center [660, 354] width 97 height 97
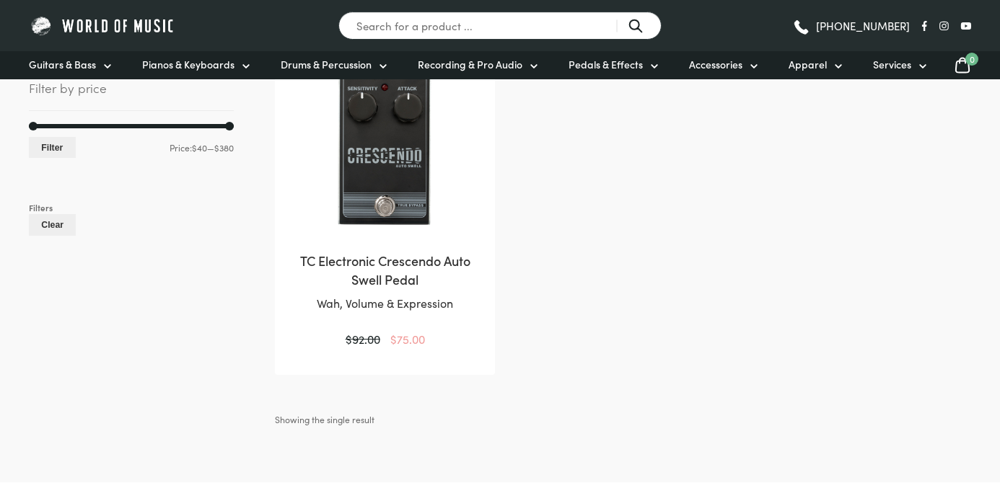
scroll to position [360, 0]
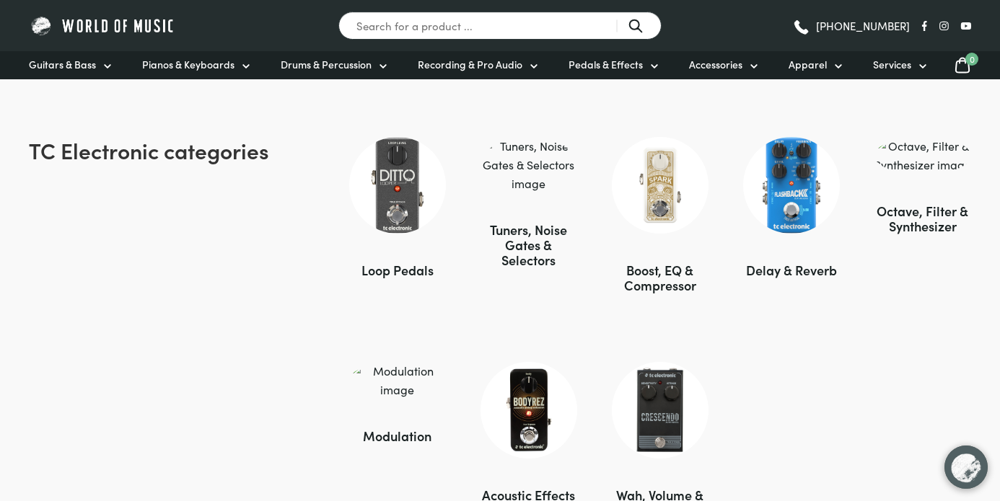
scroll to position [964, 0]
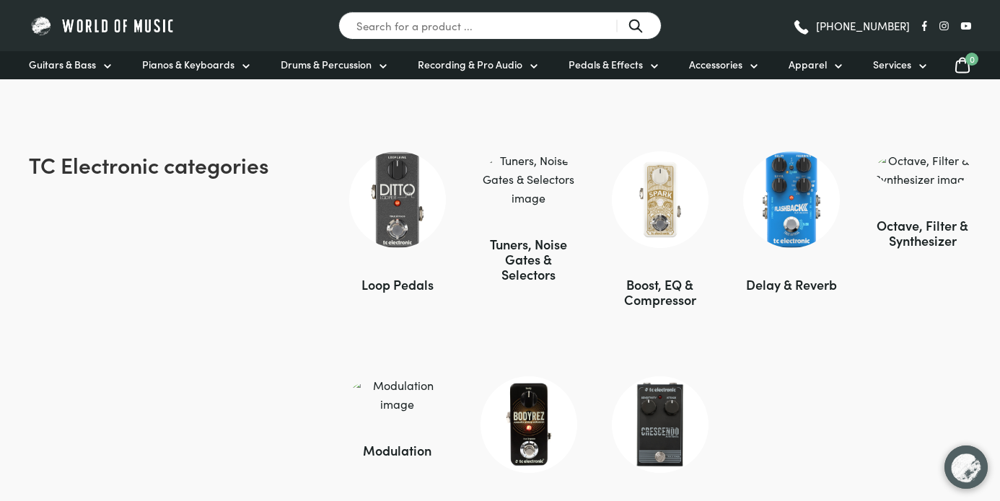
click at [664, 199] on img at bounding box center [660, 200] width 97 height 97
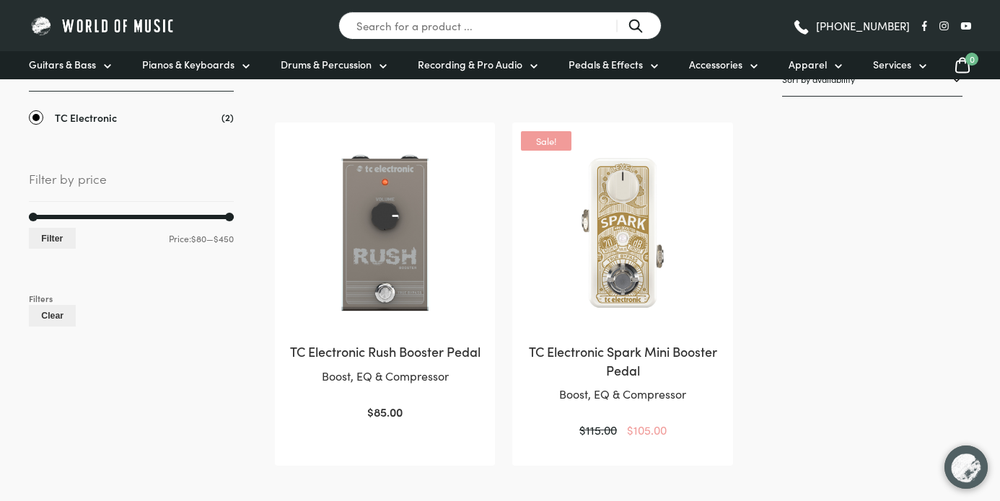
scroll to position [229, 0]
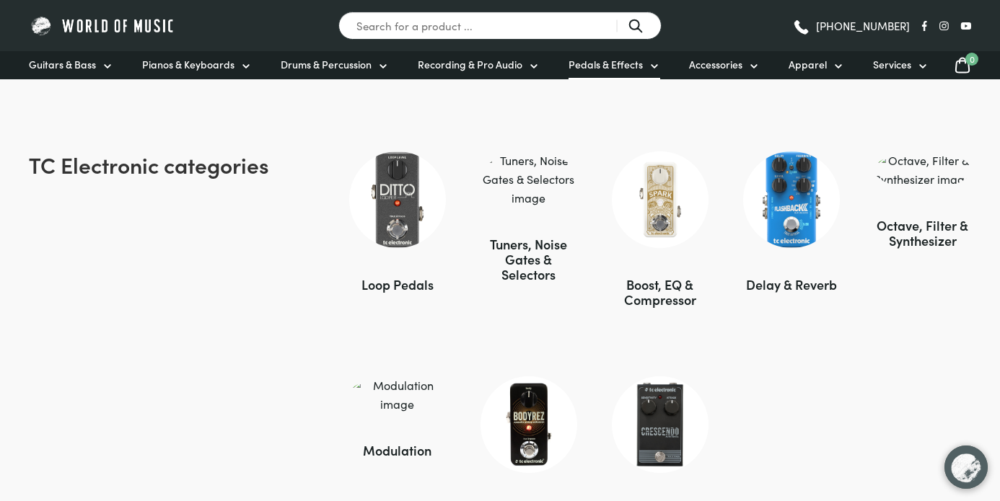
click at [649, 66] on icon at bounding box center [655, 67] width 12 height 12
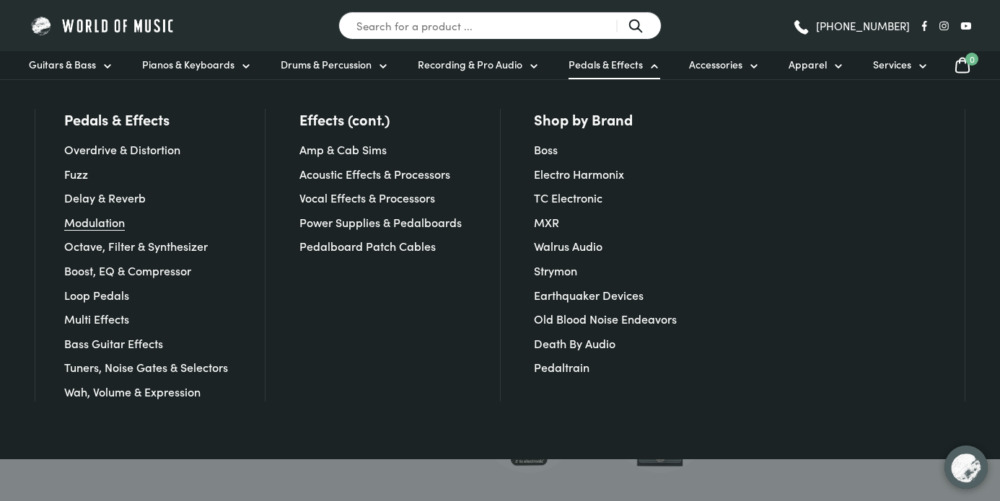
click at [103, 222] on link "Modulation" at bounding box center [94, 222] width 61 height 16
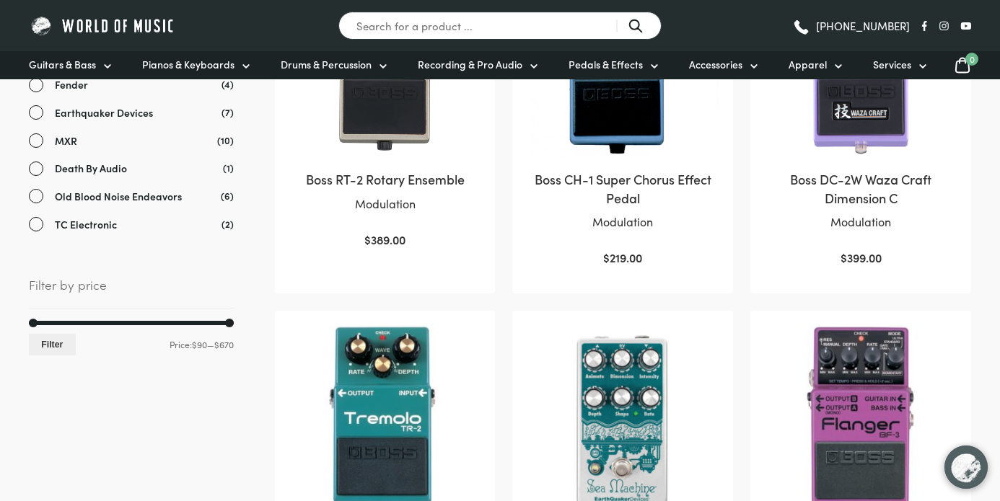
scroll to position [439, 0]
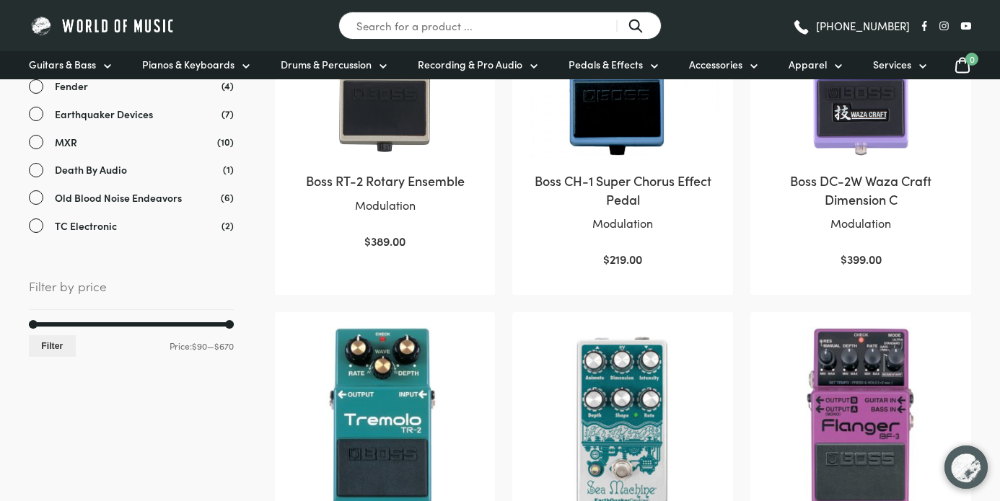
click at [76, 221] on span "TC Electronic" at bounding box center [86, 226] width 62 height 17
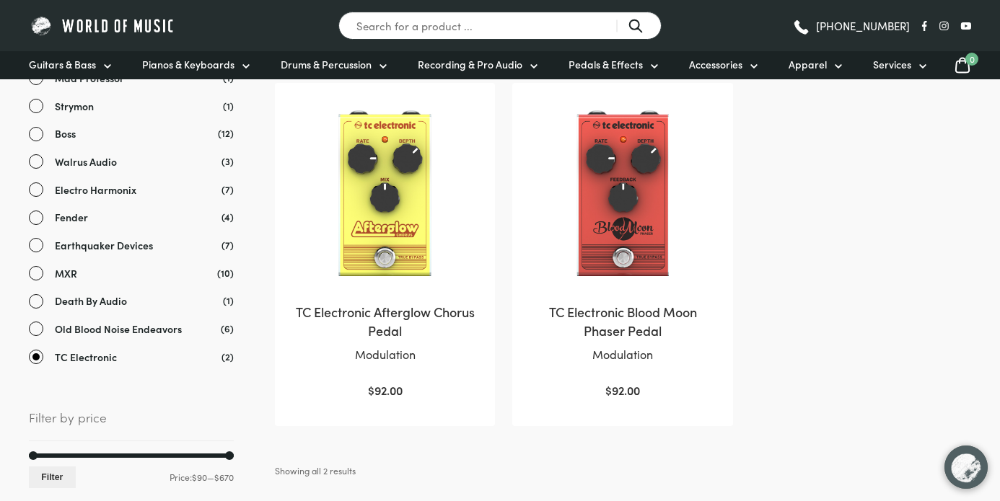
scroll to position [300, 0]
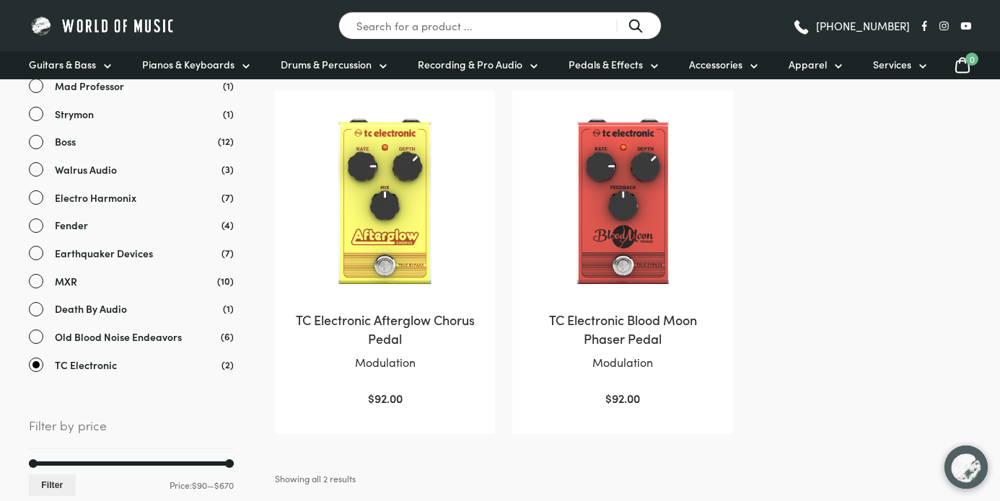
click at [79, 361] on span "TC Electronic" at bounding box center [86, 365] width 62 height 17
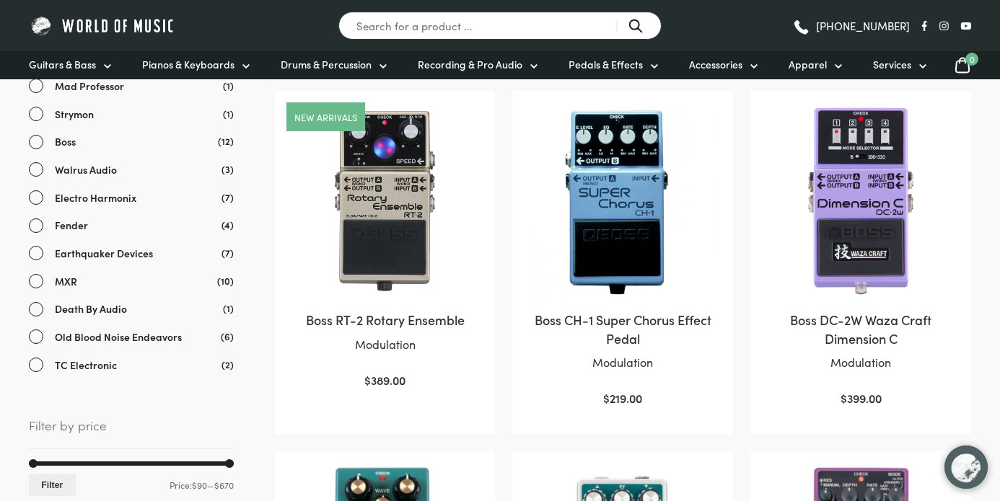
click at [84, 258] on span "Earthquaker Devices" at bounding box center [104, 253] width 98 height 17
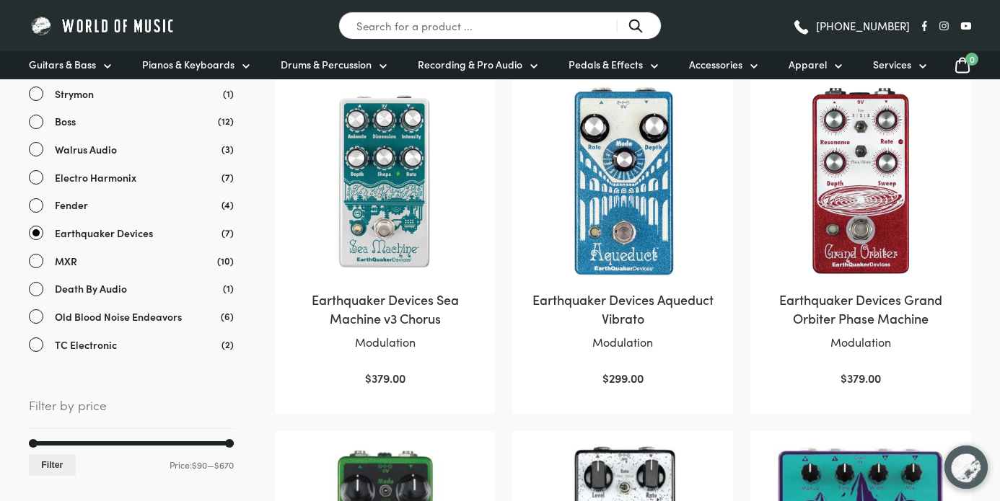
scroll to position [320, 0]
click at [102, 234] on span "Earthquaker Devices" at bounding box center [104, 234] width 98 height 17
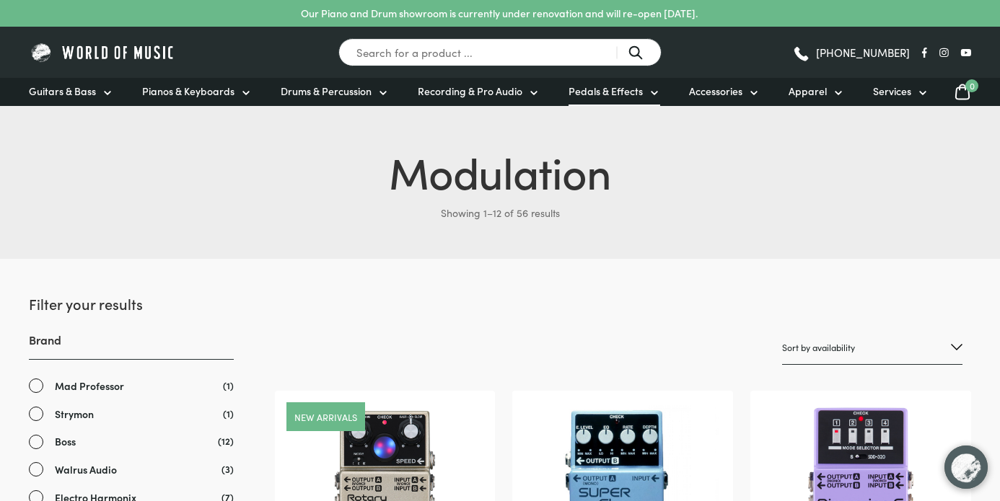
click at [649, 96] on icon at bounding box center [655, 93] width 12 height 12
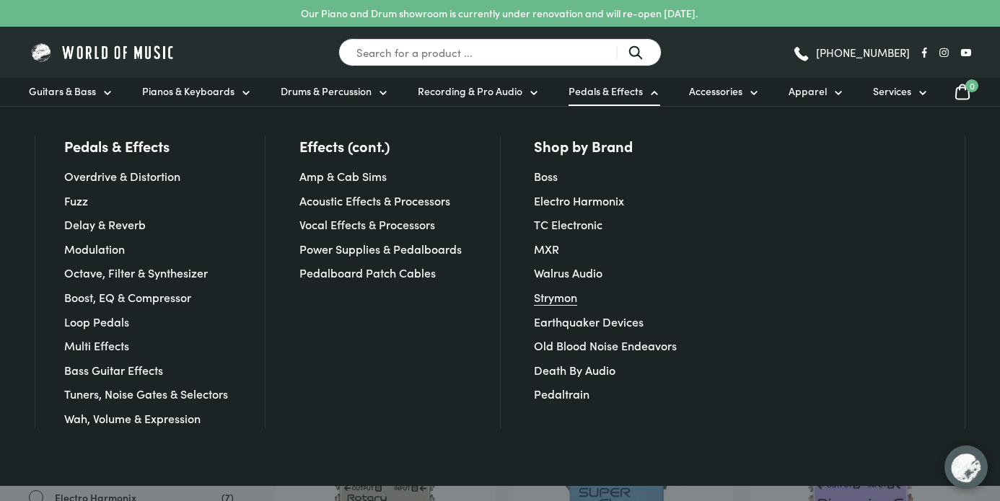
click at [560, 303] on link "Strymon" at bounding box center [555, 297] width 43 height 16
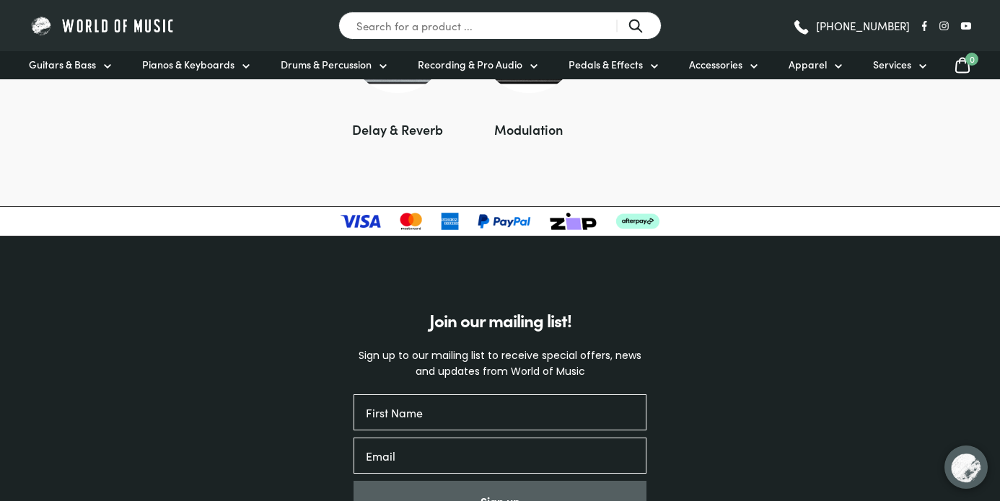
scroll to position [1019, 0]
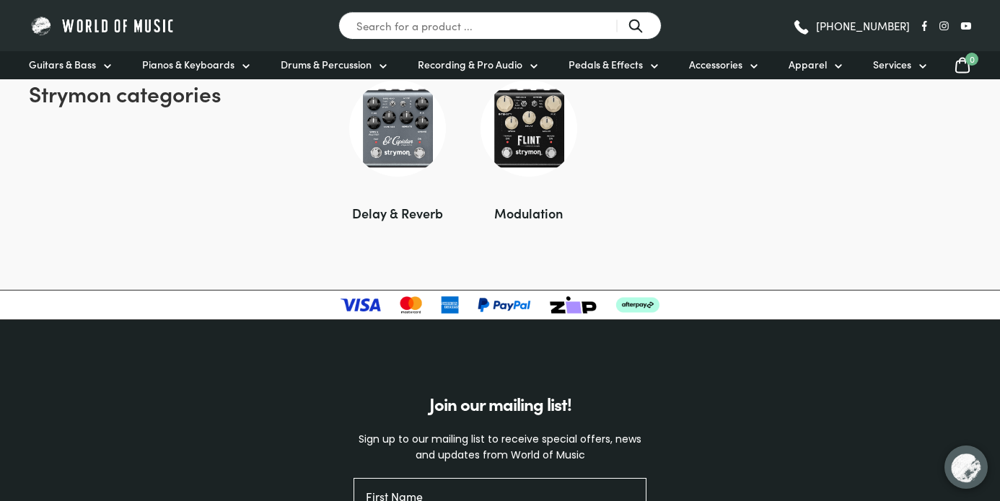
click at [397, 159] on img at bounding box center [397, 128] width 97 height 97
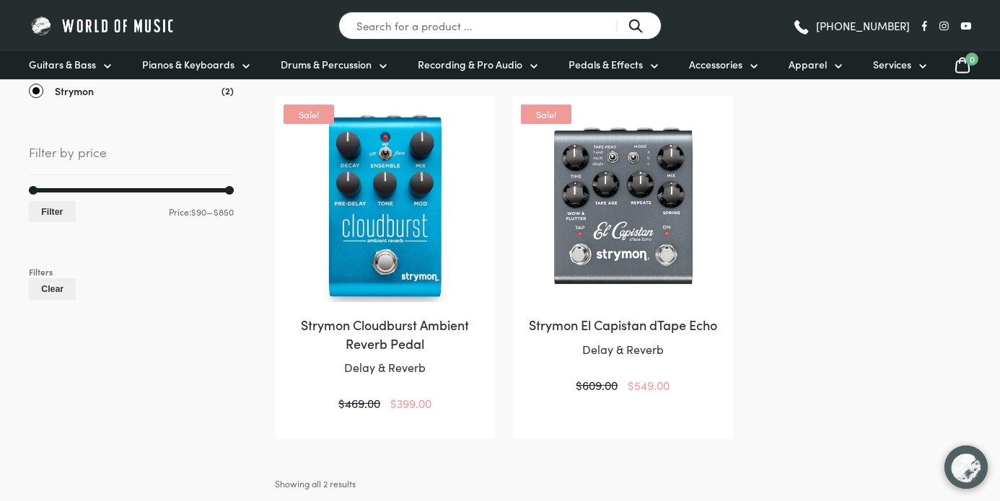
scroll to position [213, 0]
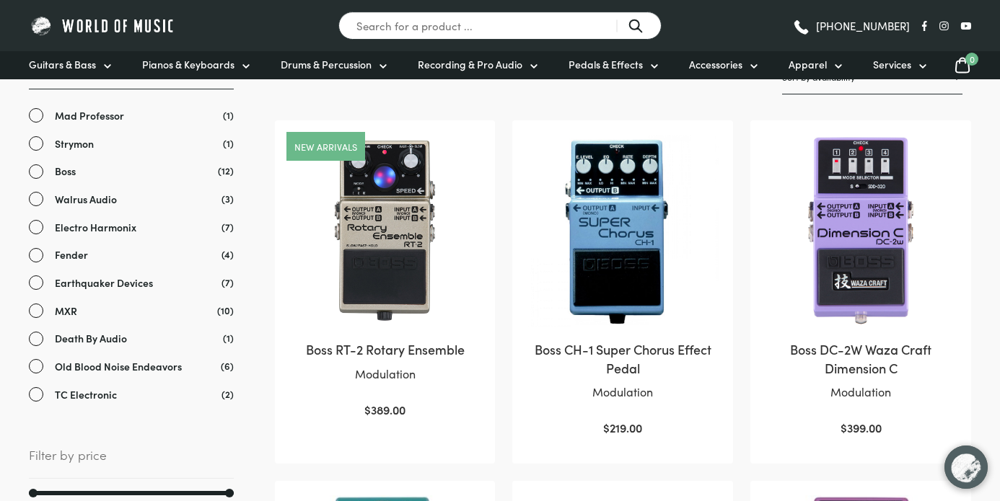
scroll to position [271, 0]
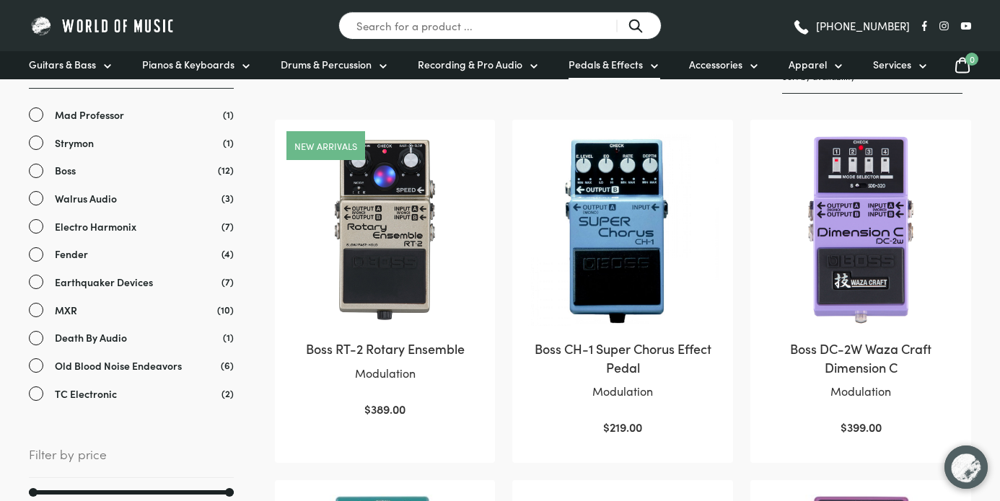
click at [632, 71] on span "Pedals & Effects" at bounding box center [606, 64] width 74 height 15
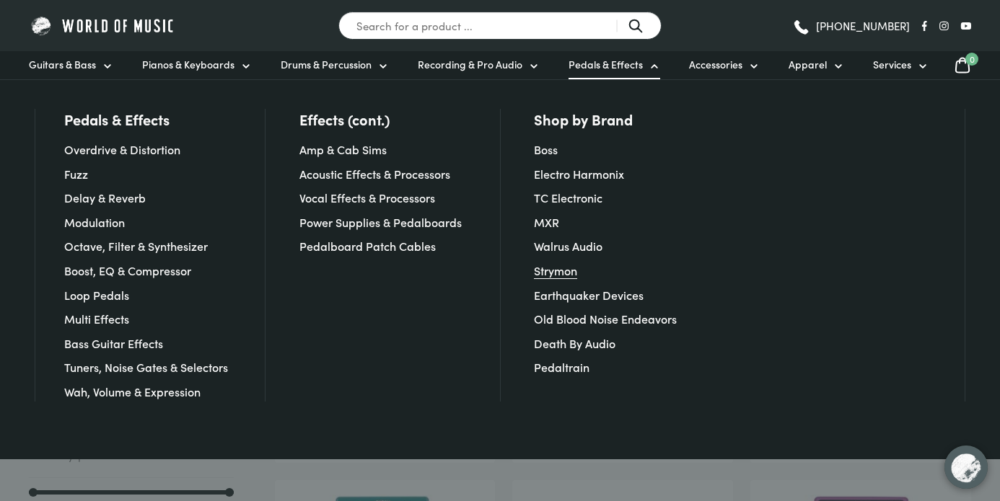
click at [552, 276] on link "Strymon" at bounding box center [555, 271] width 43 height 16
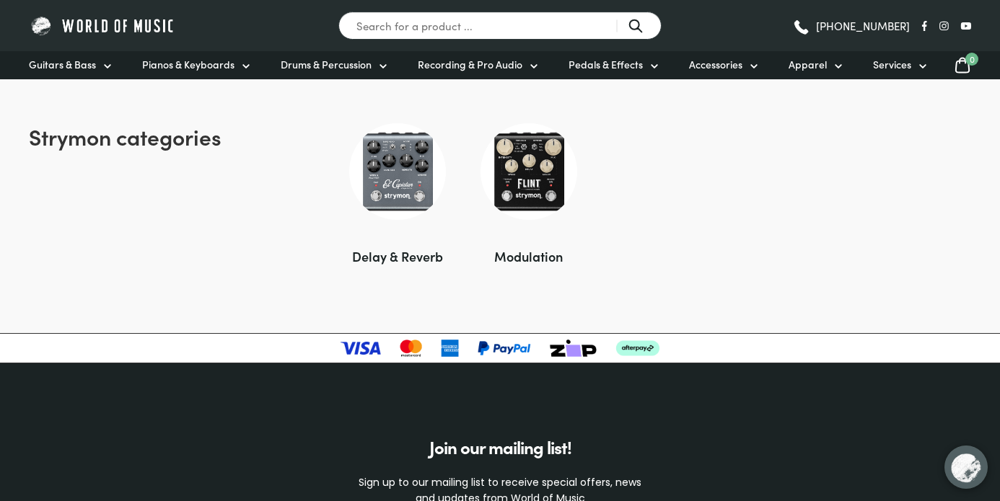
scroll to position [974, 0]
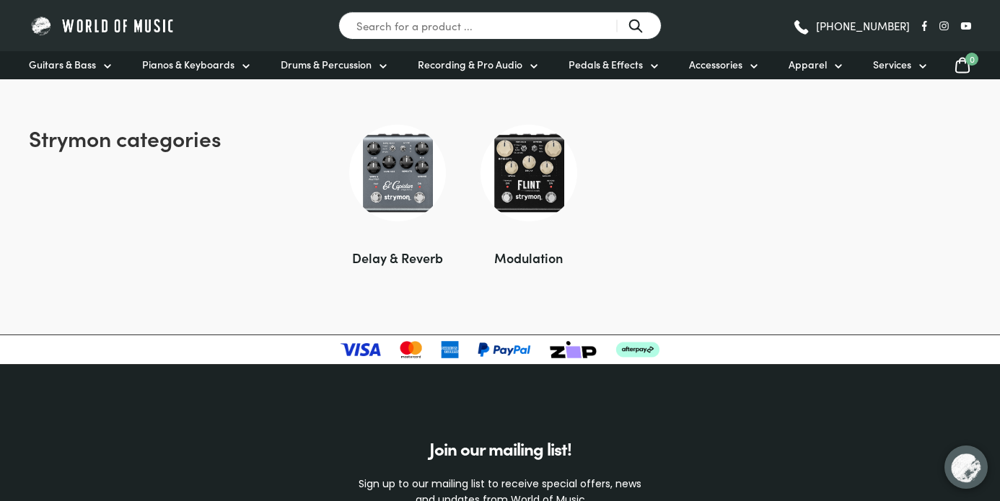
click at [539, 194] on img at bounding box center [529, 173] width 97 height 97
click at [523, 65] on link "Recording & Pro Audio" at bounding box center [479, 65] width 122 height 28
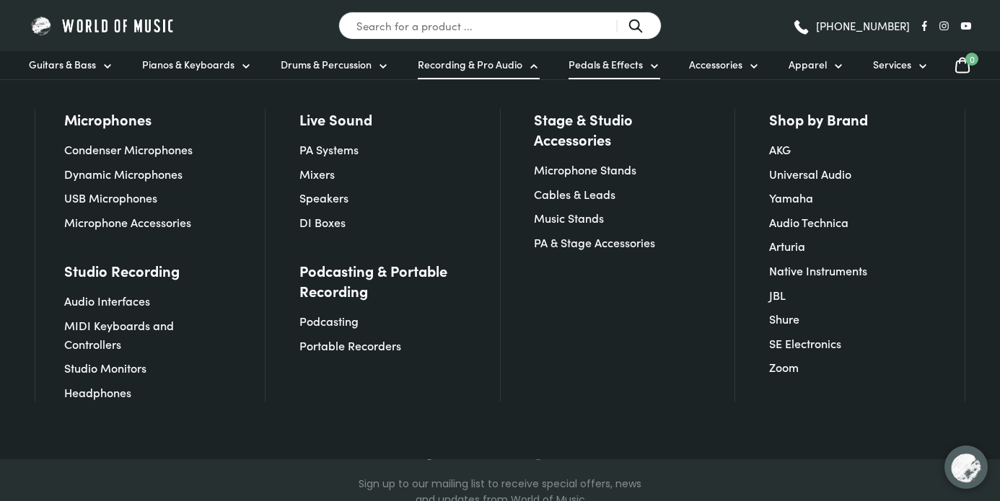
click at [623, 74] on link "Pedals & Effects" at bounding box center [615, 65] width 92 height 28
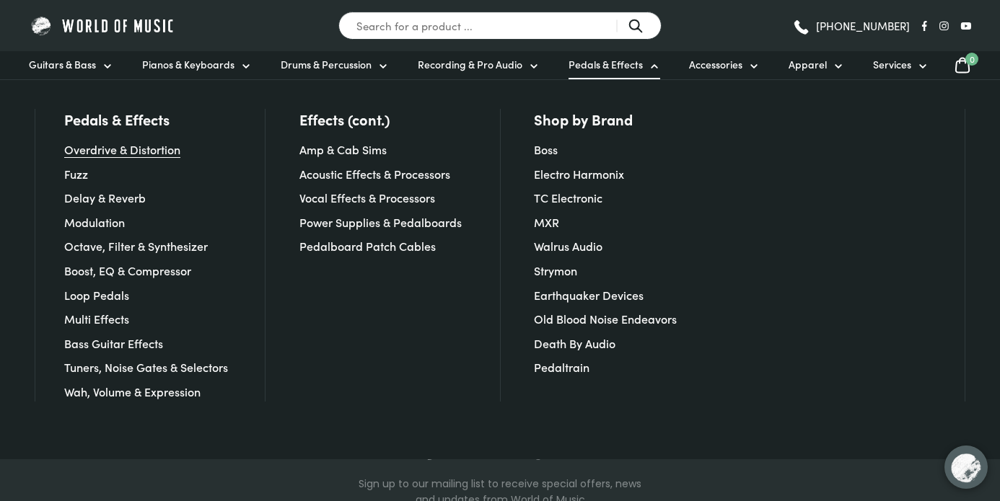
click at [139, 147] on link "Overdrive & Distortion" at bounding box center [122, 149] width 116 height 16
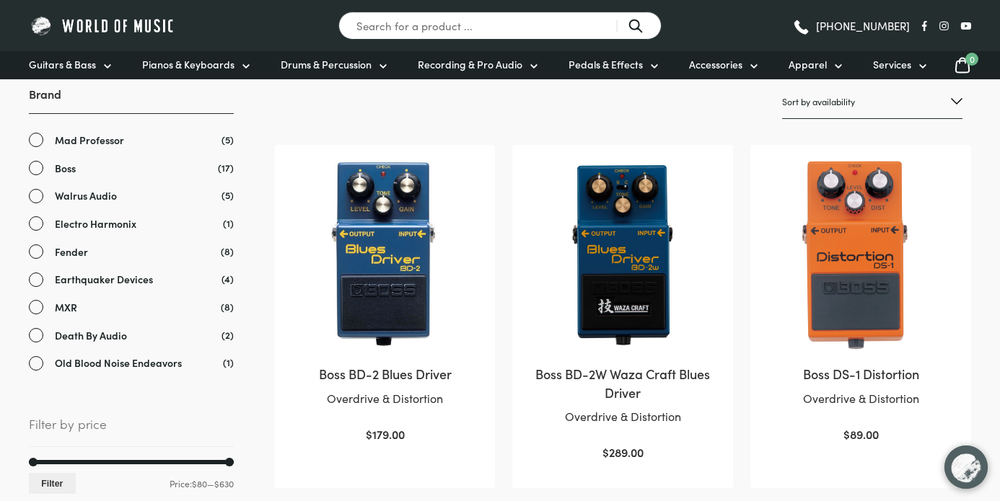
scroll to position [250, 0]
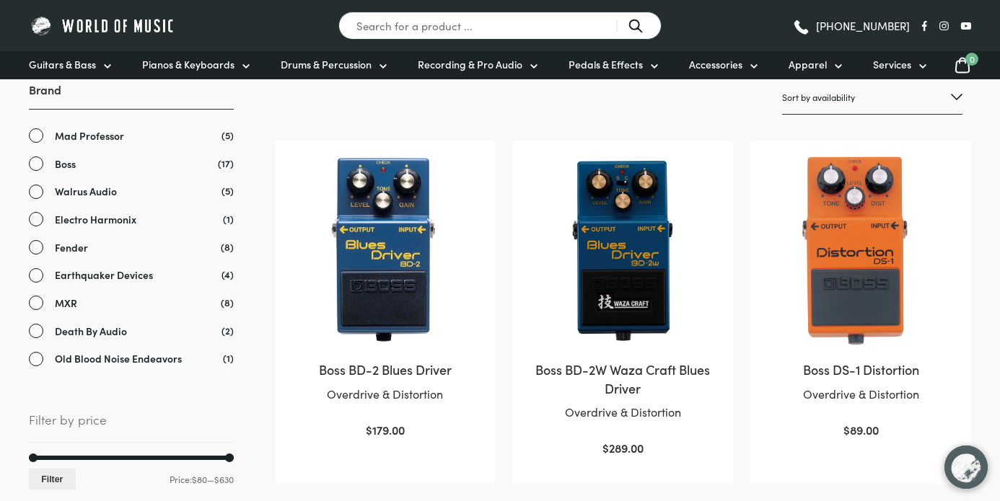
click at [34, 276] on link "Earthquaker Devices" at bounding box center [131, 275] width 205 height 17
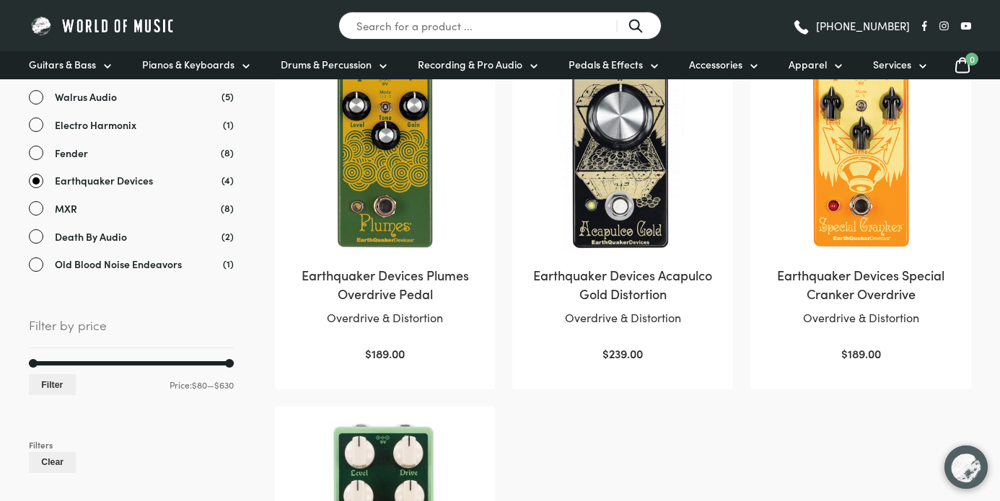
scroll to position [344, 0]
click at [93, 183] on span "Earthquaker Devices" at bounding box center [104, 181] width 98 height 17
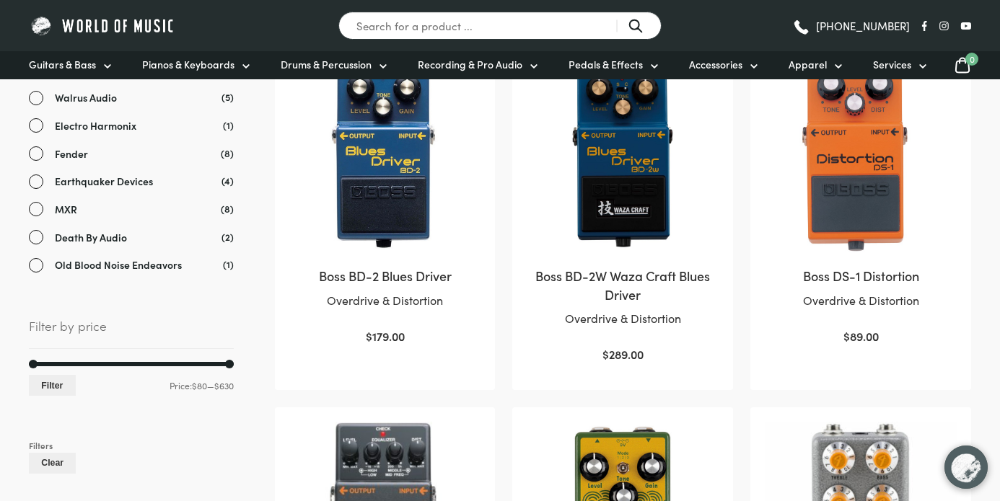
click at [84, 263] on span "Old Blood Noise Endeavors" at bounding box center [118, 265] width 127 height 17
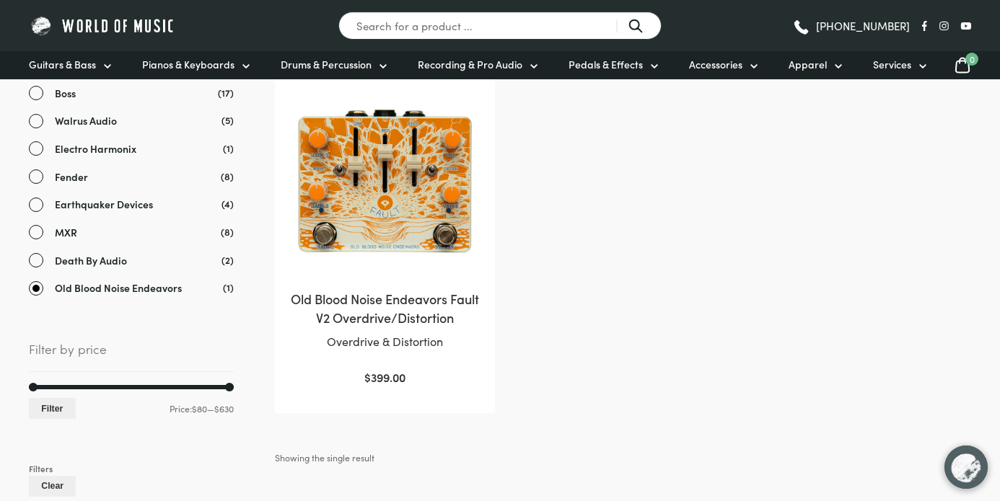
scroll to position [344, 0]
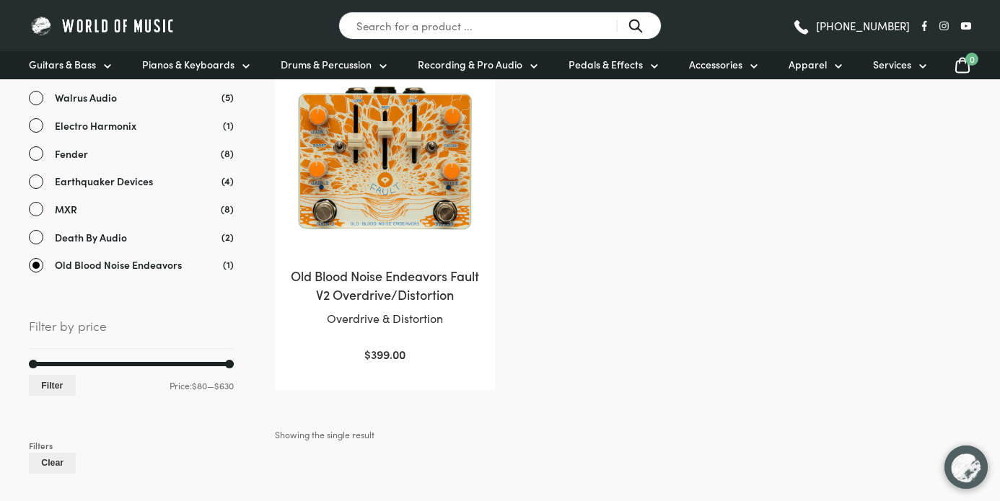
click at [89, 261] on span "Old Blood Noise Endeavors" at bounding box center [118, 265] width 127 height 17
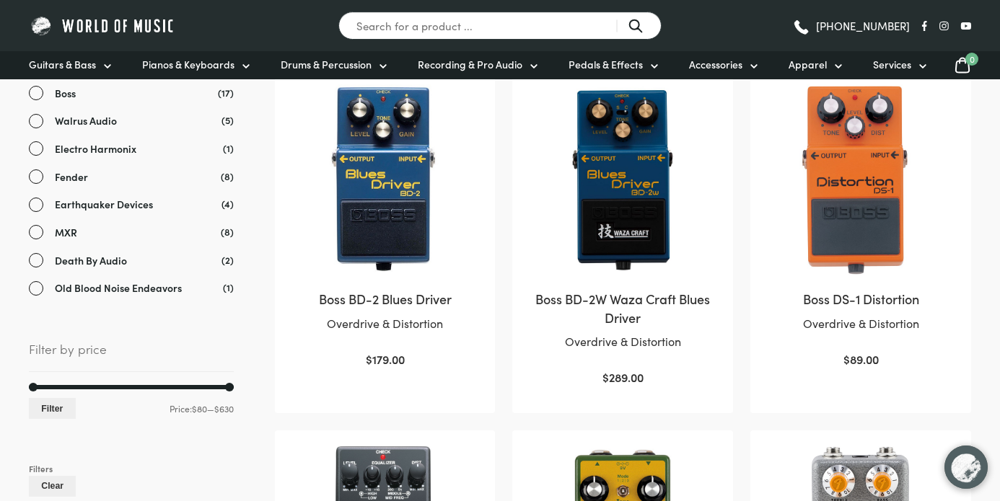
scroll to position [344, 0]
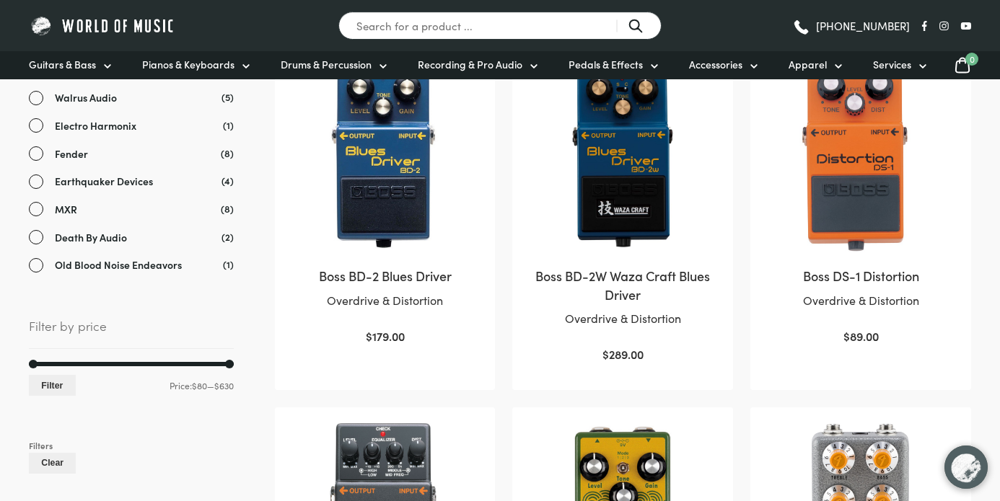
click at [103, 213] on link "MXR" at bounding box center [131, 209] width 205 height 17
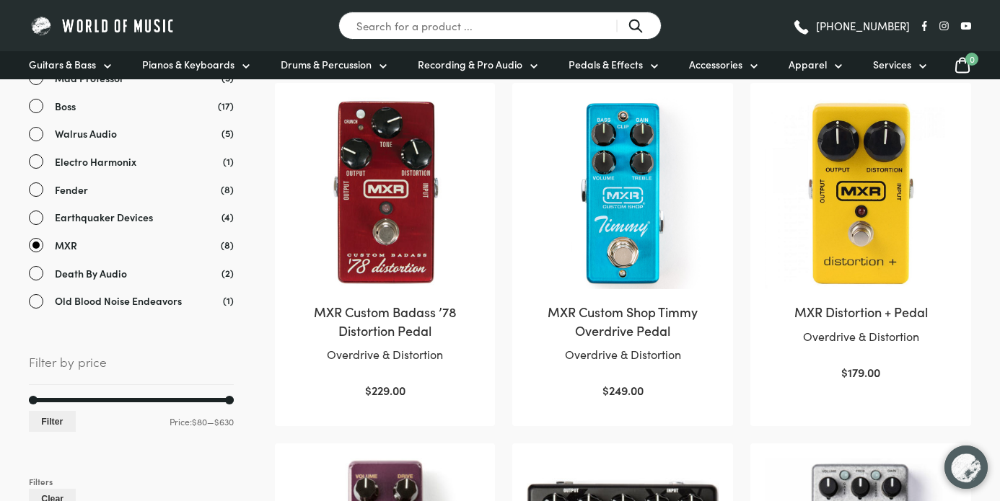
scroll to position [278, 0]
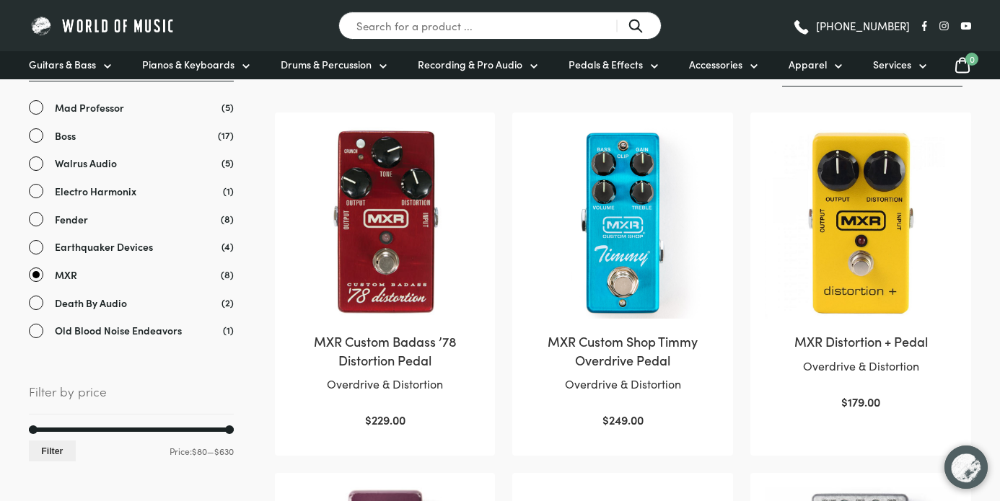
click at [71, 263] on ul "Clear Mad Professor (5) Boss (17) Walrus Audio (5) Electro Harmonix (1) Fender …" at bounding box center [131, 220] width 205 height 240
click at [56, 273] on span "MXR" at bounding box center [66, 275] width 22 height 17
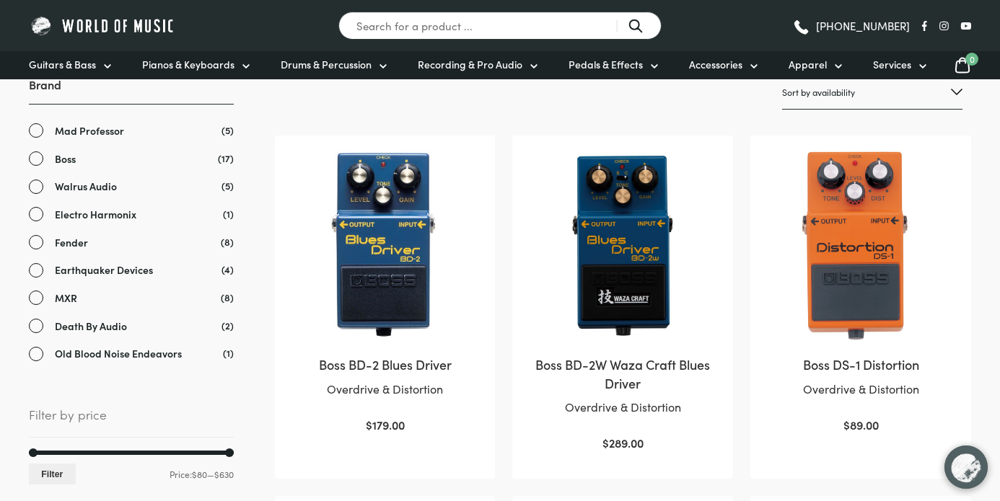
scroll to position [278, 0]
